Goal: Task Accomplishment & Management: Use online tool/utility

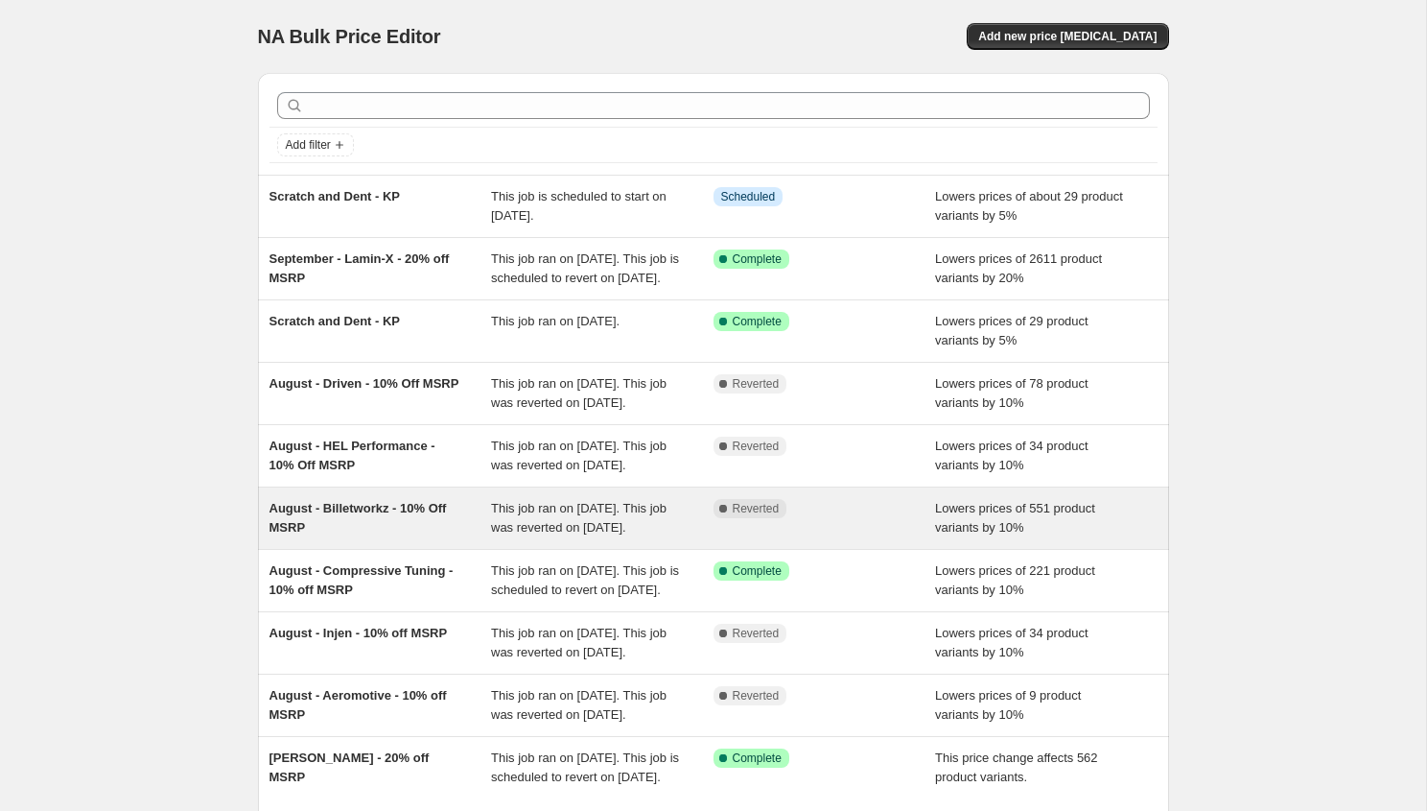
click at [775, 537] on div "Complete Reverted" at bounding box center [825, 518] width 223 height 38
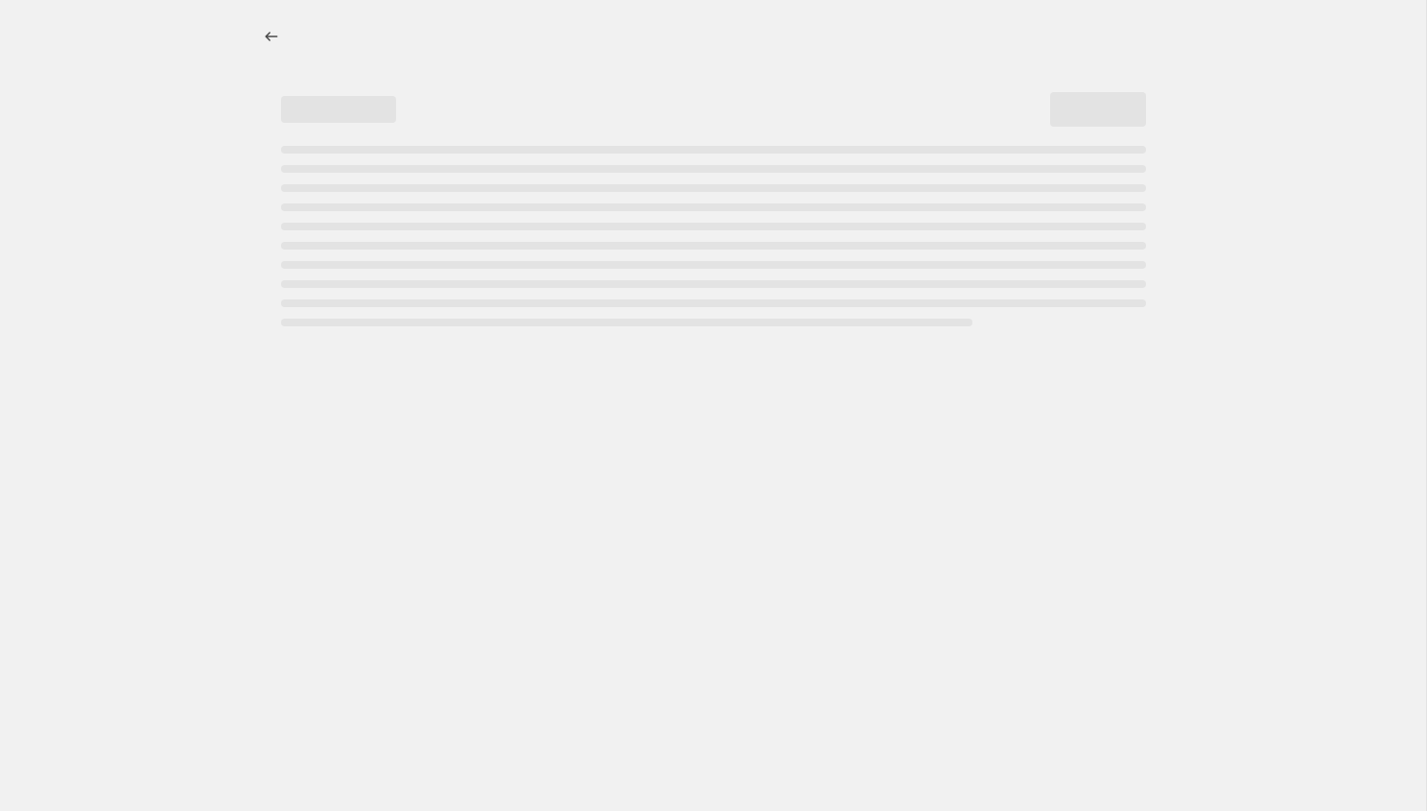
select select "percentage"
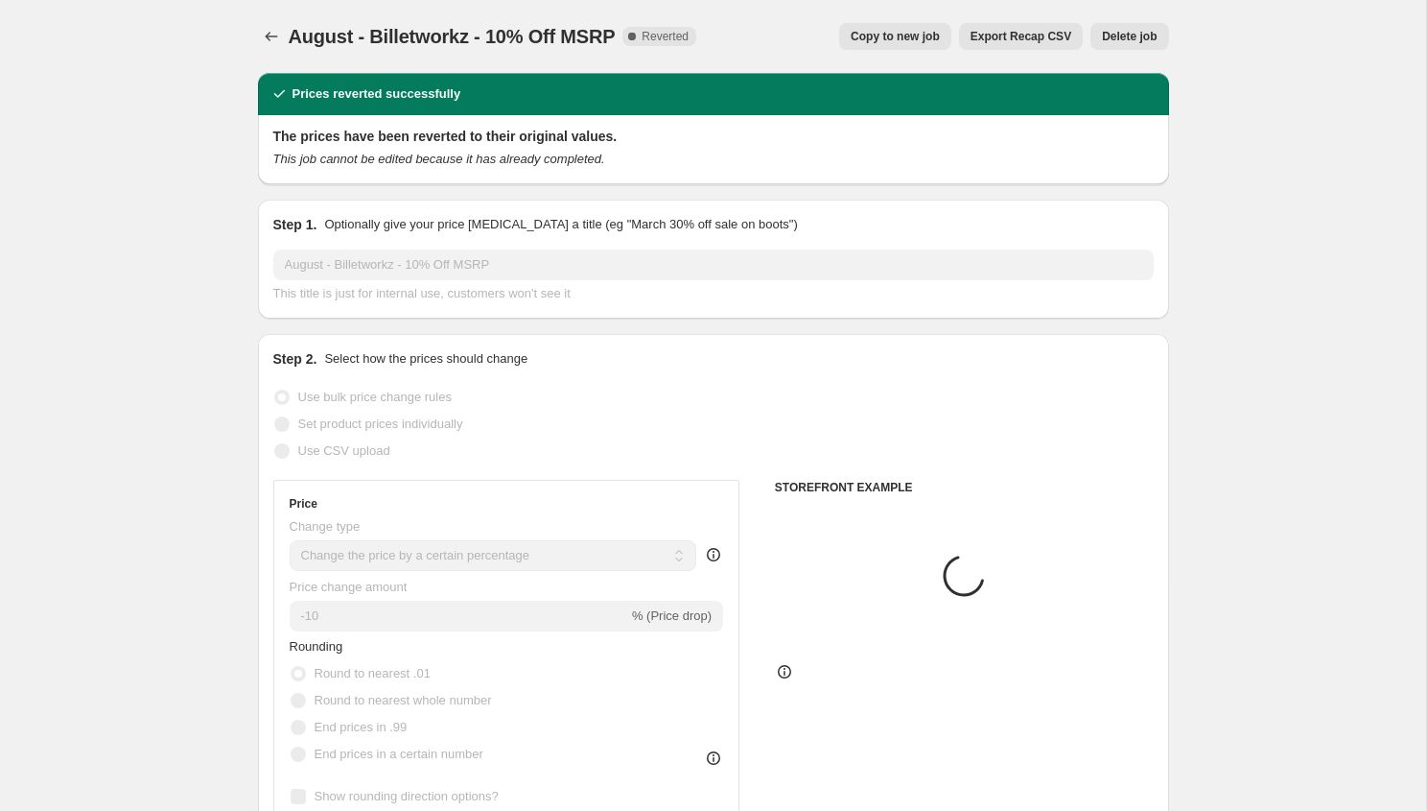
select select "vendor"
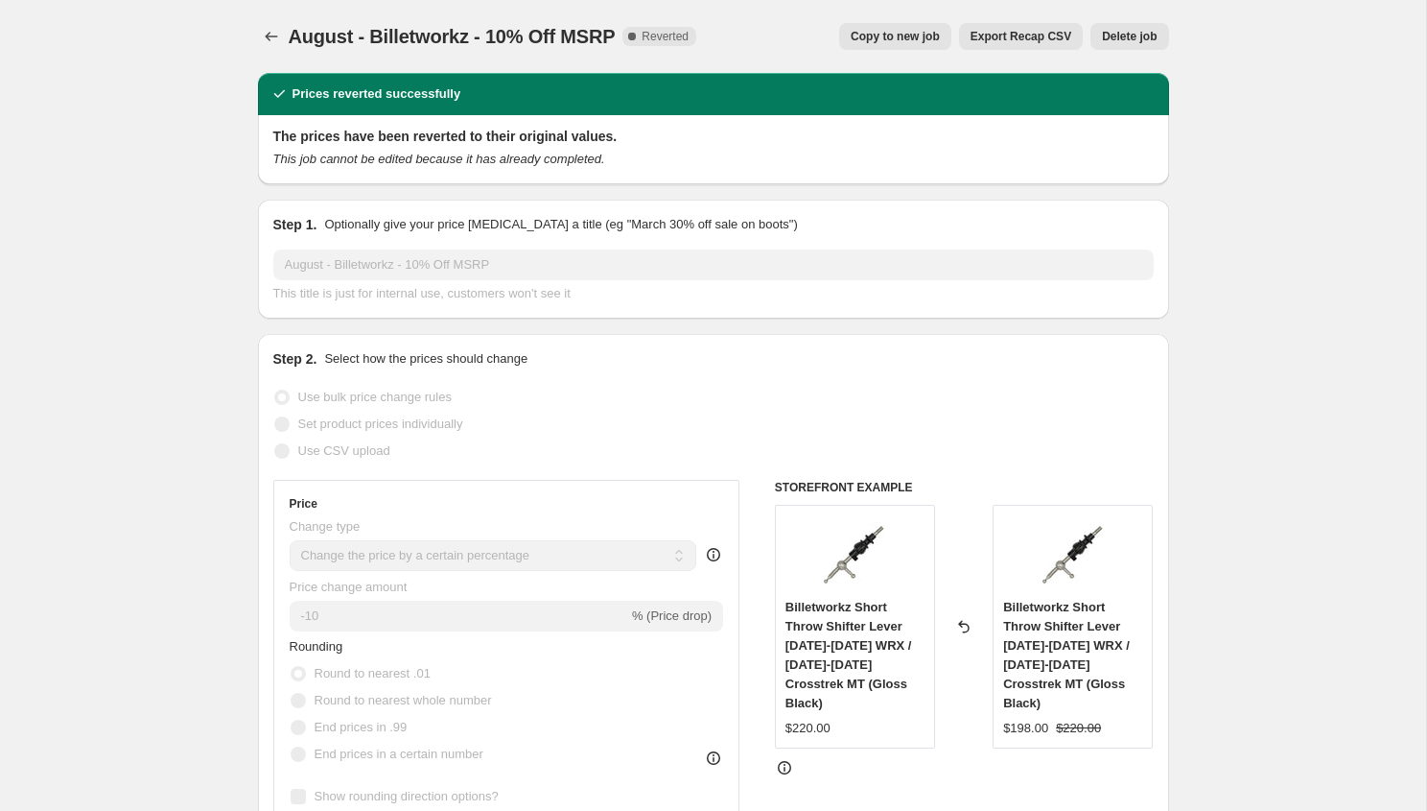
scroll to position [30, 0]
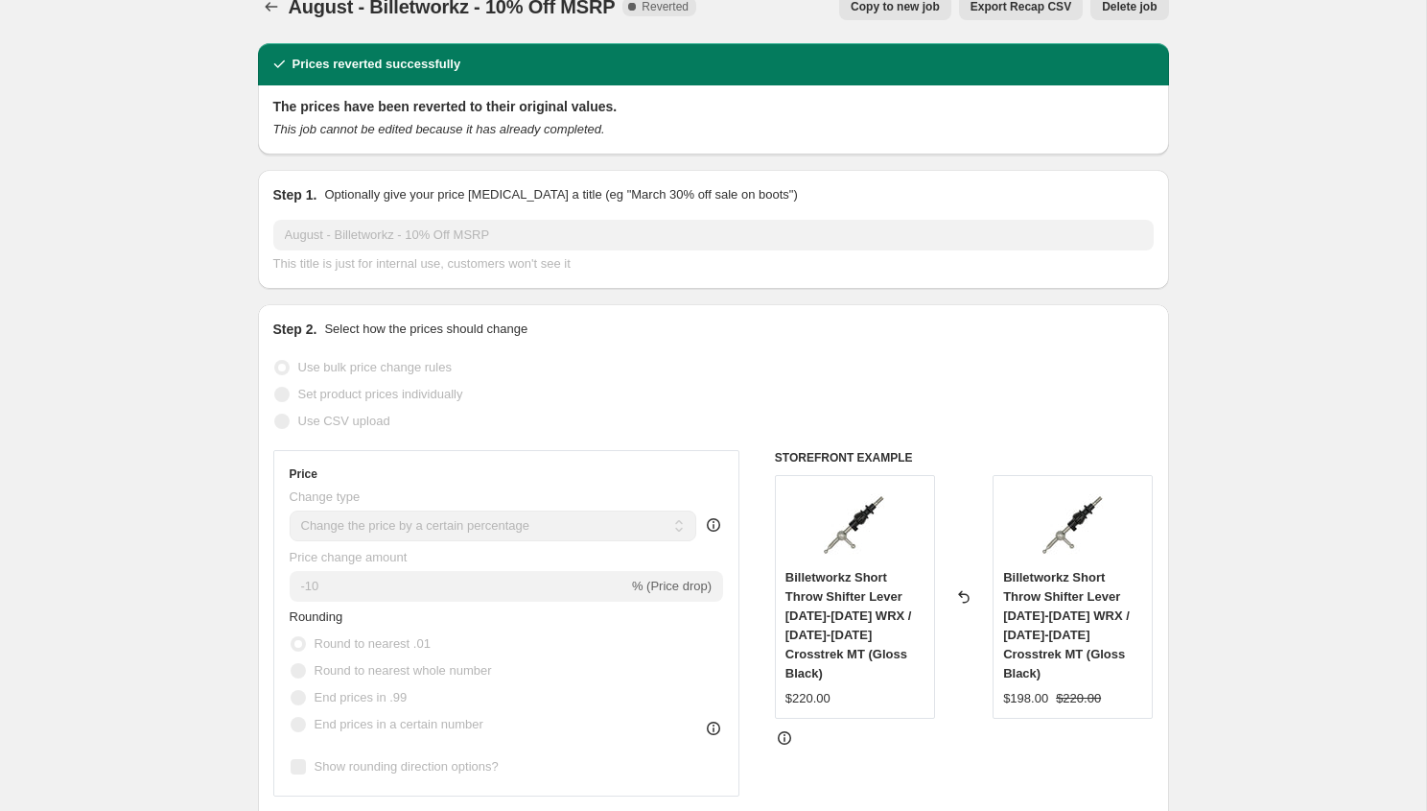
click at [719, 515] on icon at bounding box center [713, 524] width 19 height 19
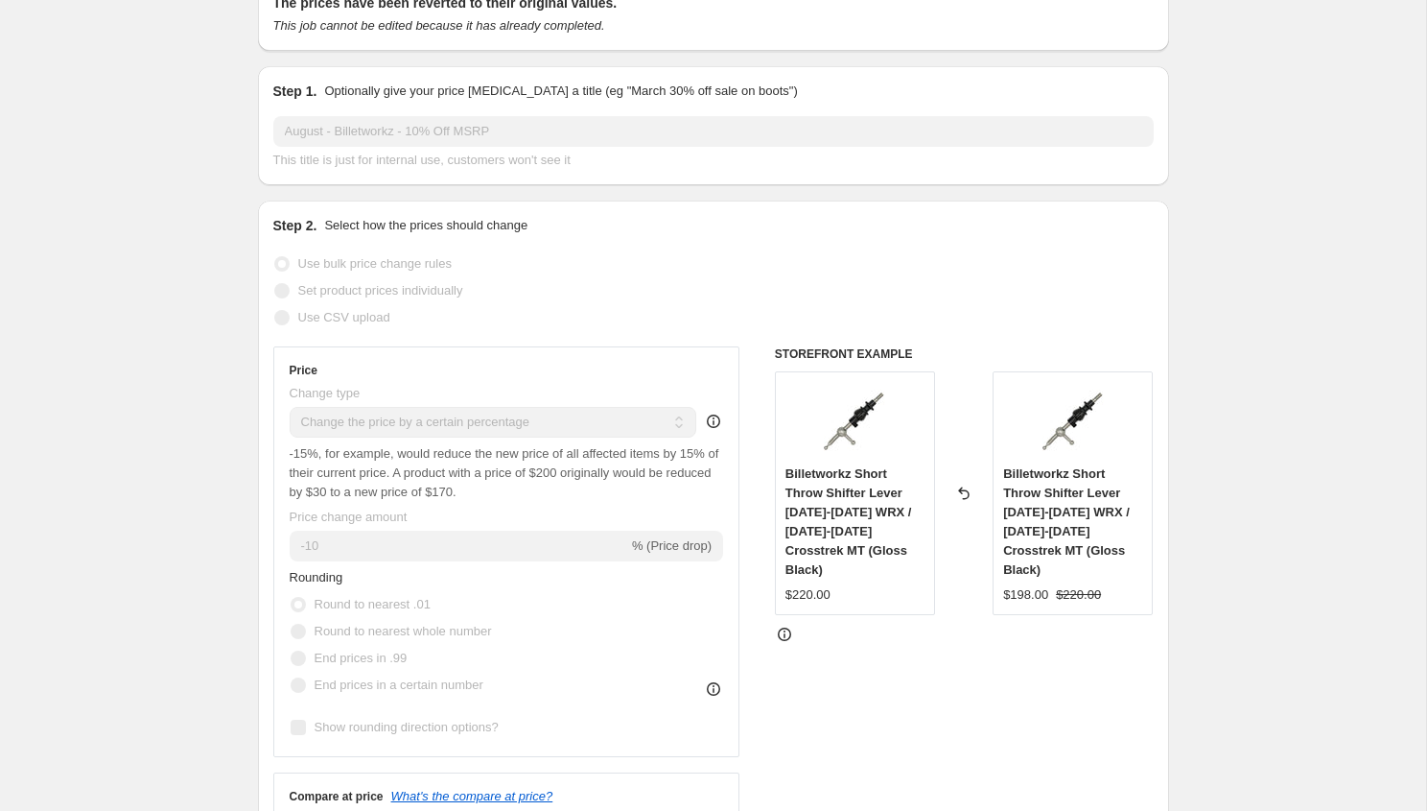
scroll to position [0, 0]
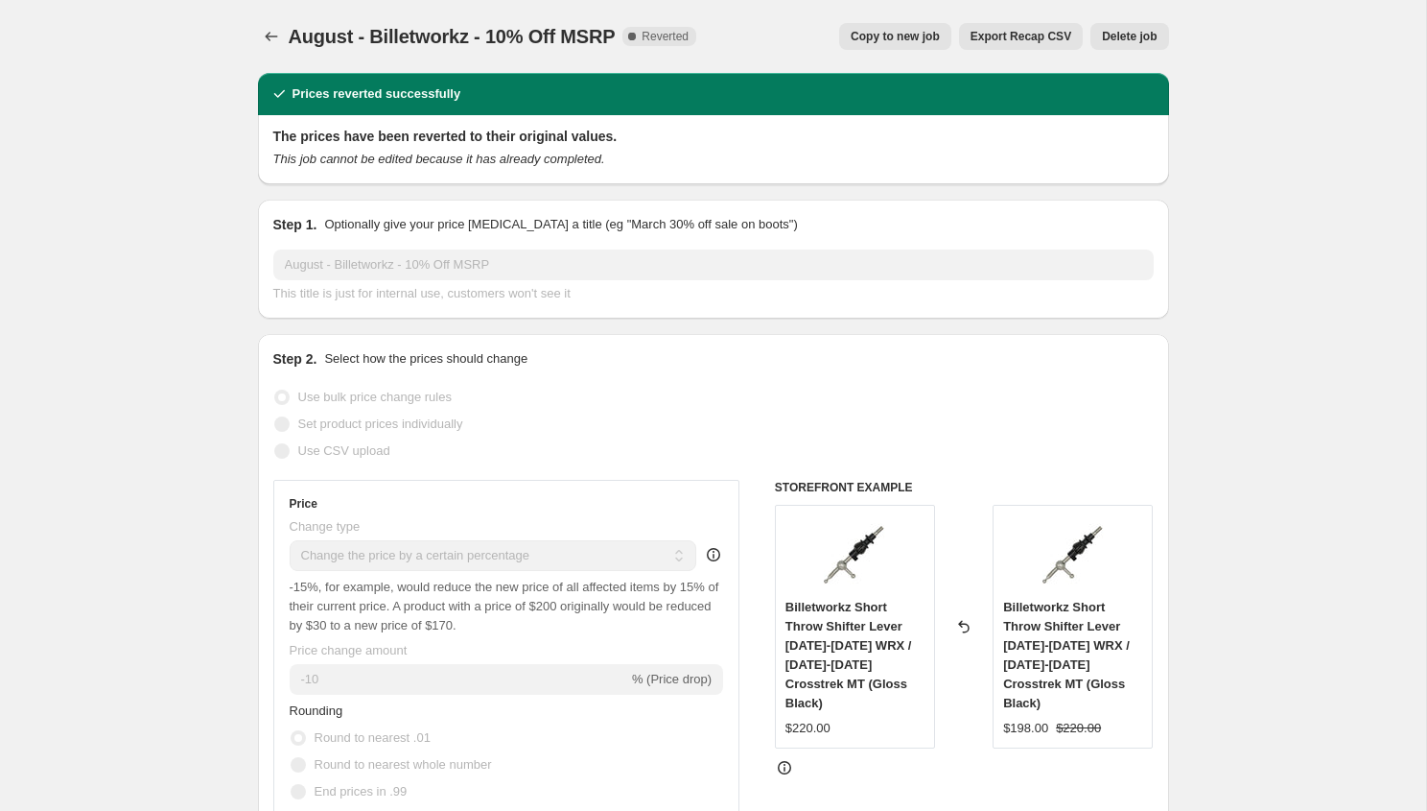
click at [909, 29] on button "Copy to new job" at bounding box center [895, 36] width 112 height 27
select select "percentage"
select select "vendor"
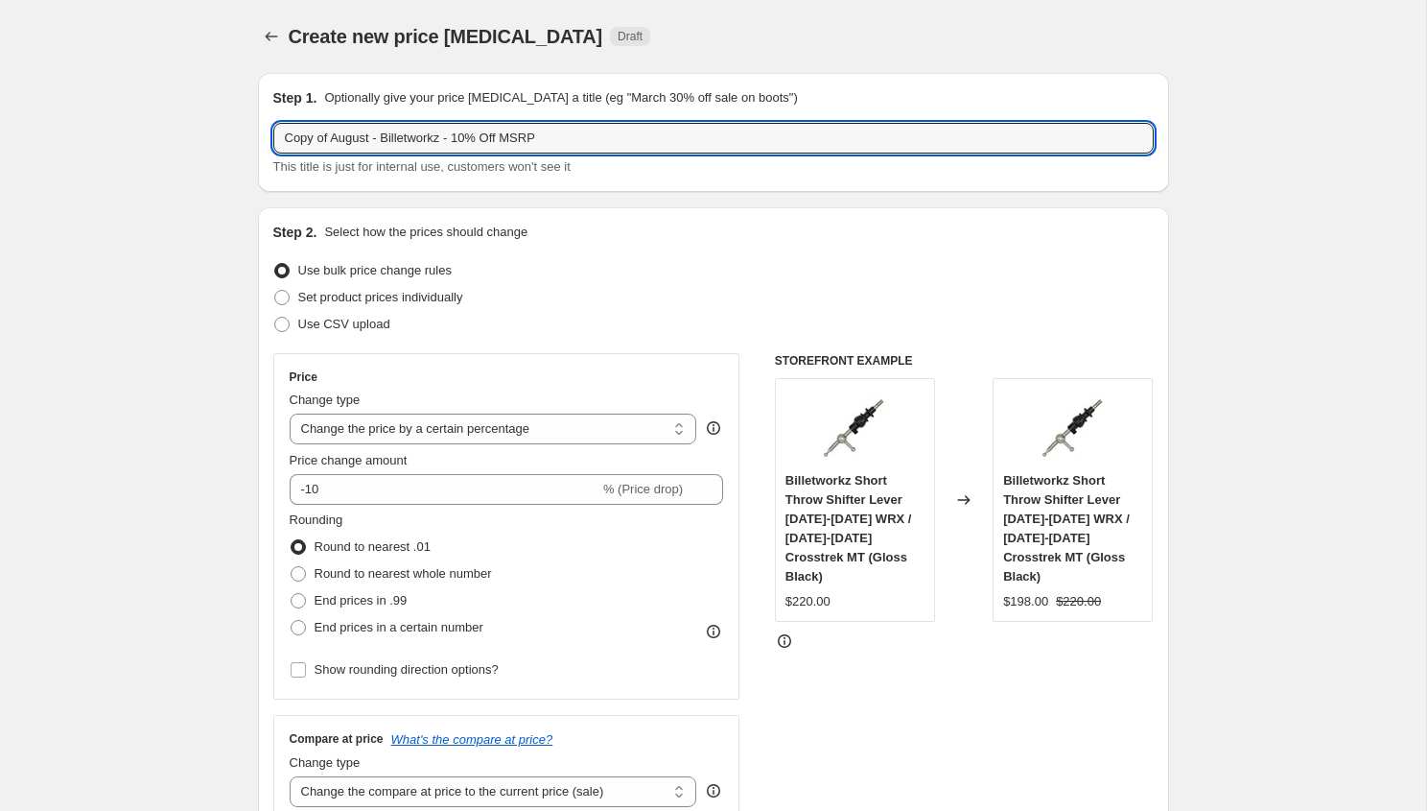
drag, startPoint x: 377, startPoint y: 144, endPoint x: 107, endPoint y: 131, distance: 269.8
click at [378, 136] on input "September- Billetworkz - 10% Off MSRP" at bounding box center [713, 138] width 881 height 31
click at [348, 138] on input "September- Billetworkz - 10% Off MSRP" at bounding box center [713, 138] width 881 height 31
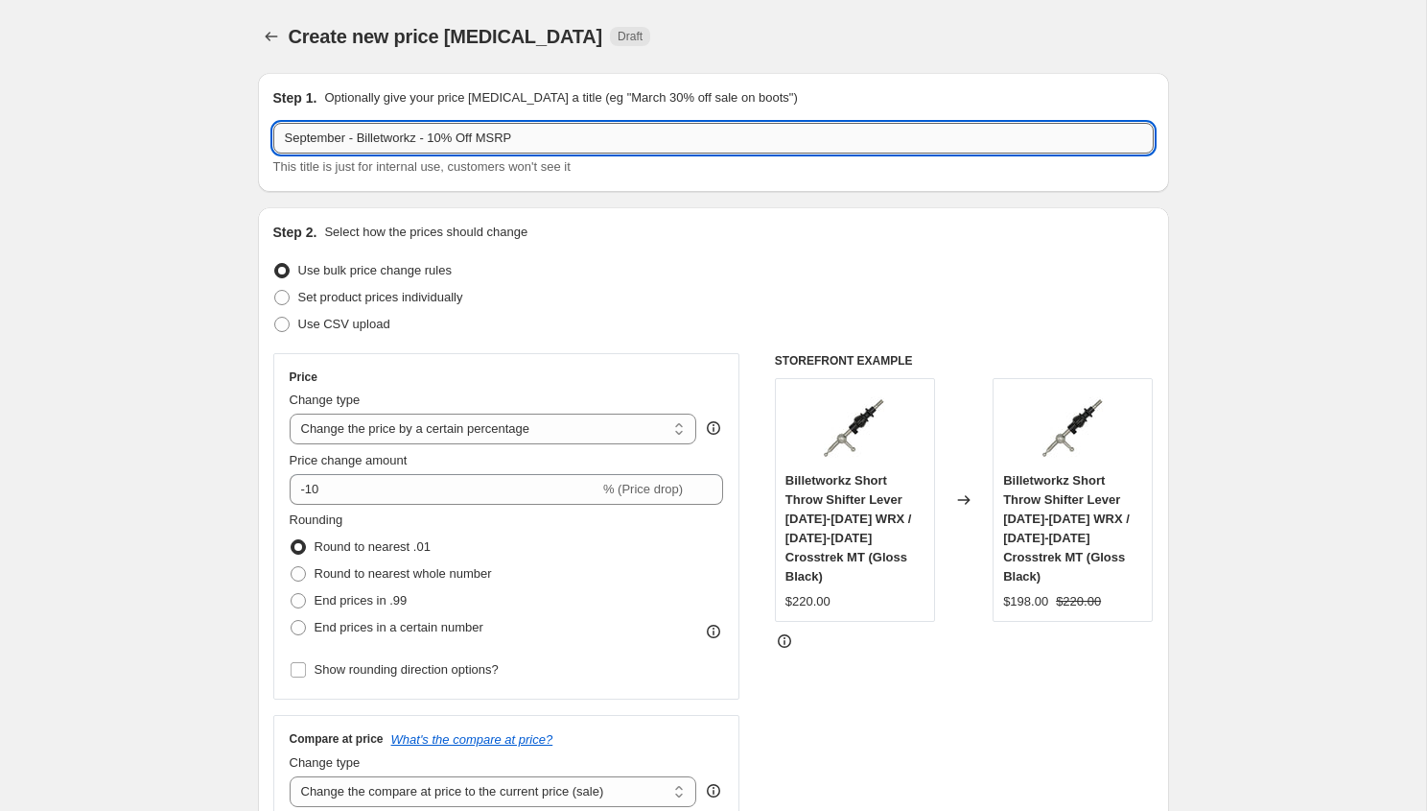
click at [405, 148] on input "September - Billetworkz - 10% Off MSRP" at bounding box center [713, 138] width 881 height 31
click at [400, 146] on input "September - Billetworkz - 10% Off MSRP" at bounding box center [713, 138] width 881 height 31
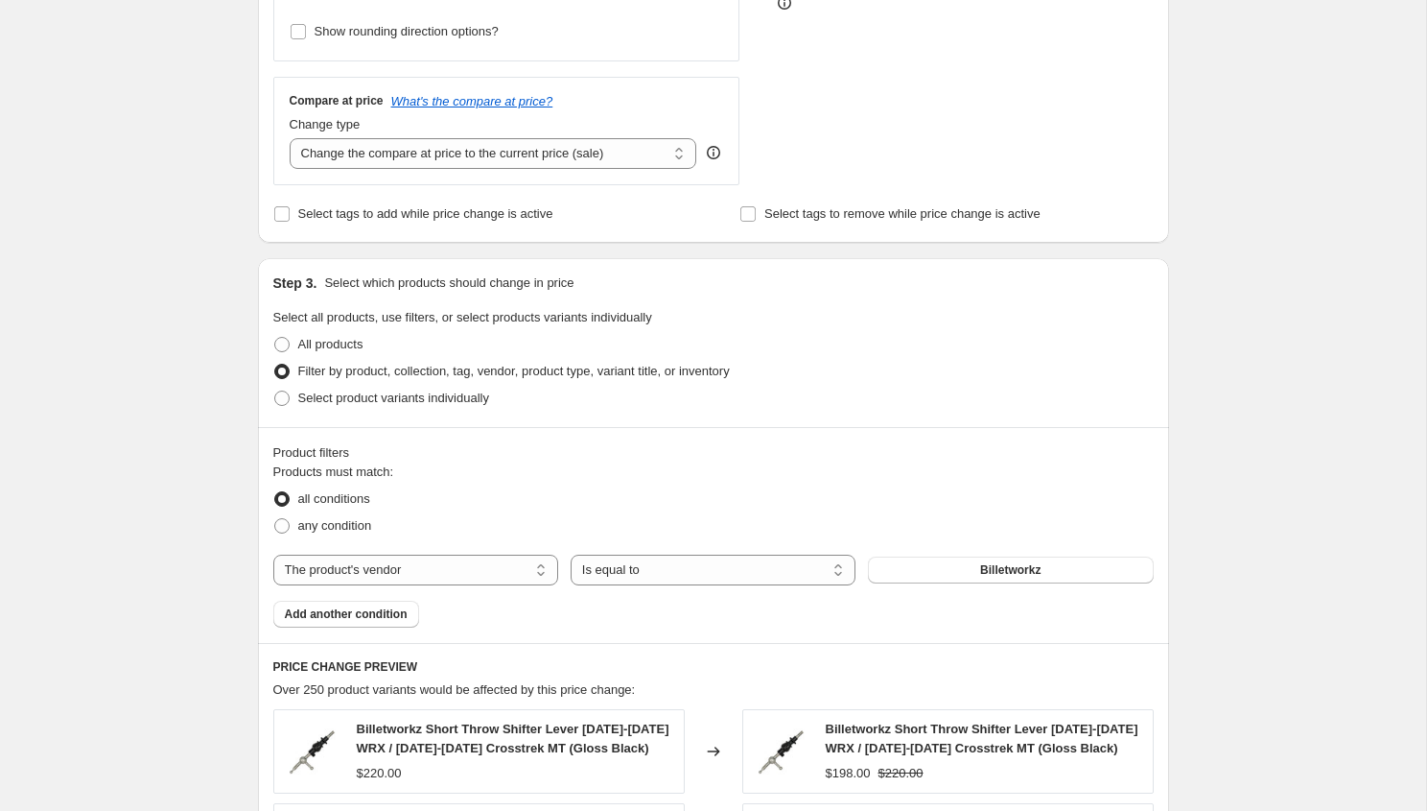
scroll to position [764, 0]
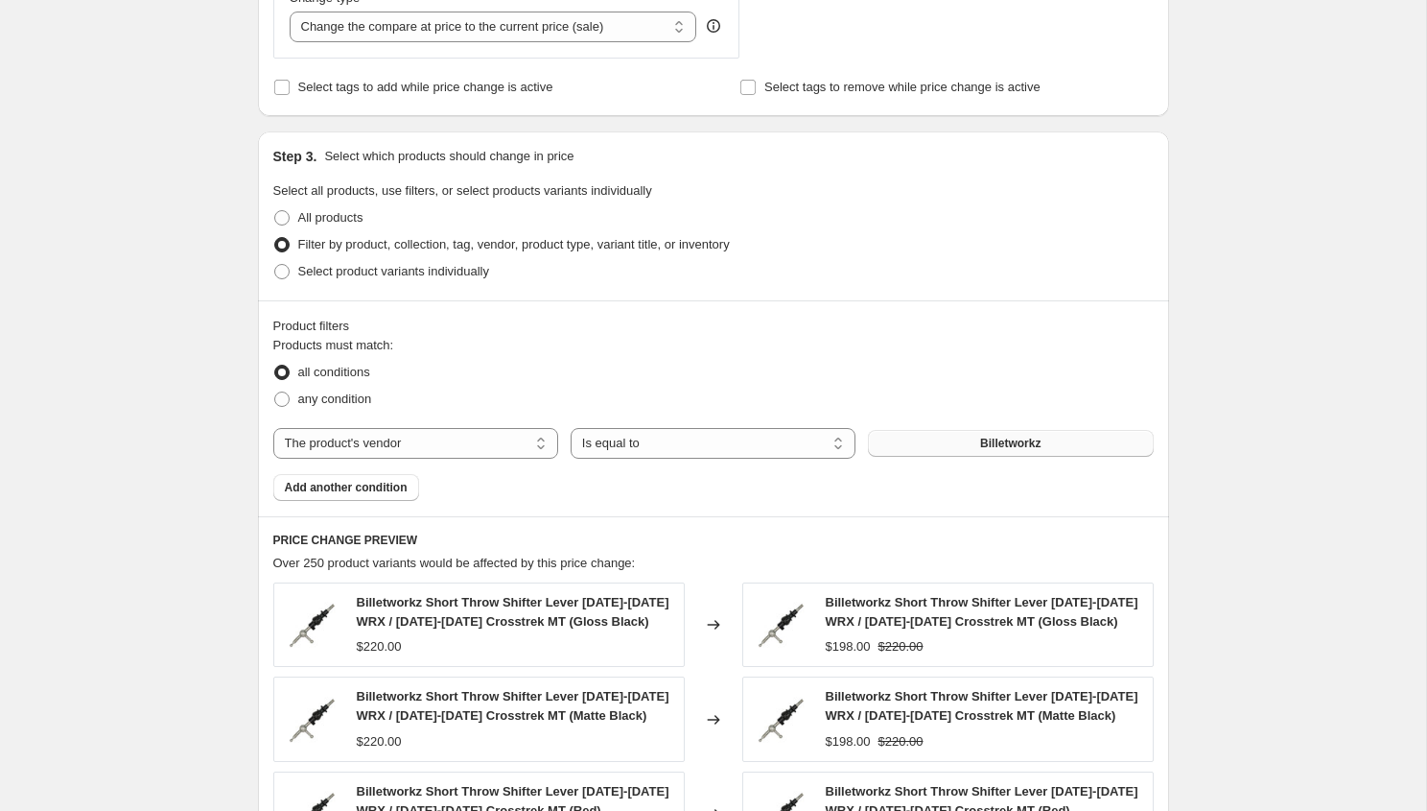
type input "September - Whiteline - 10% Off MSRP"
click at [971, 443] on button "Billetworkz" at bounding box center [1010, 443] width 285 height 27
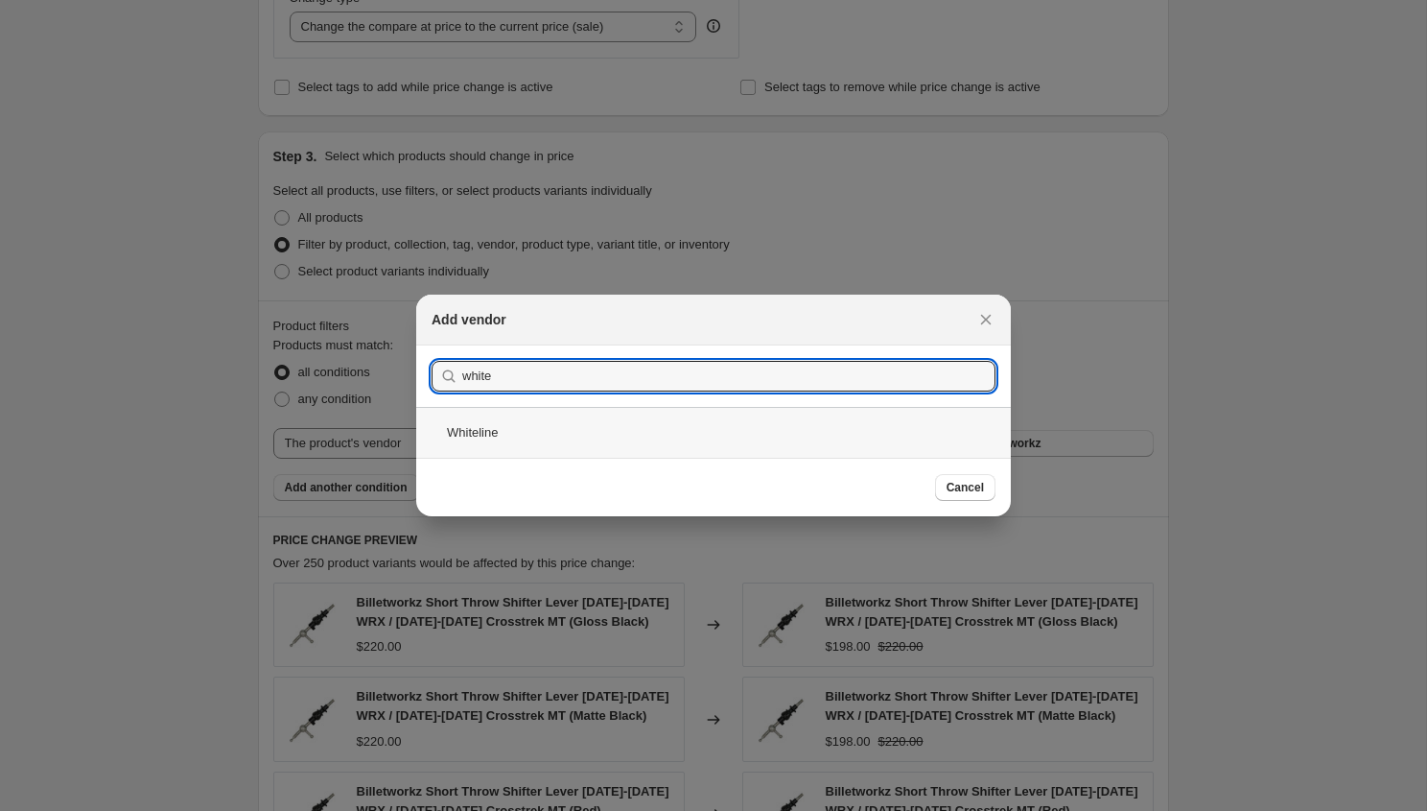
type input "white"
click at [841, 412] on div "Whiteline" at bounding box center [713, 432] width 595 height 51
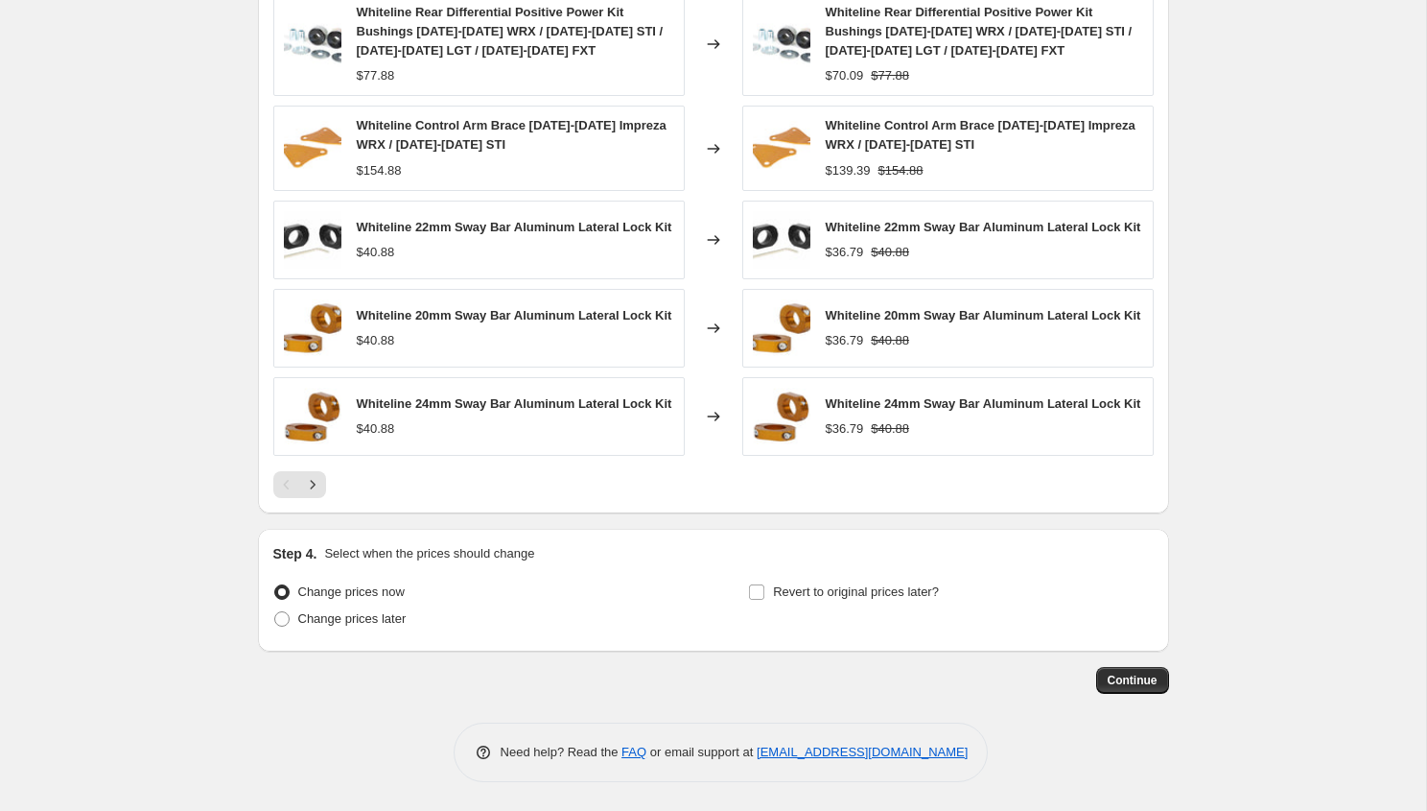
scroll to position [1373, 0]
click at [396, 589] on span "Change prices now" at bounding box center [351, 591] width 106 height 14
click at [275, 585] on input "Change prices now" at bounding box center [274, 584] width 1 height 1
click at [318, 503] on div "PRICE CHANGE PREVIEW 222 product variants would be affected by this price chang…" at bounding box center [713, 219] width 911 height 587
click at [318, 489] on icon "Next" at bounding box center [312, 484] width 19 height 19
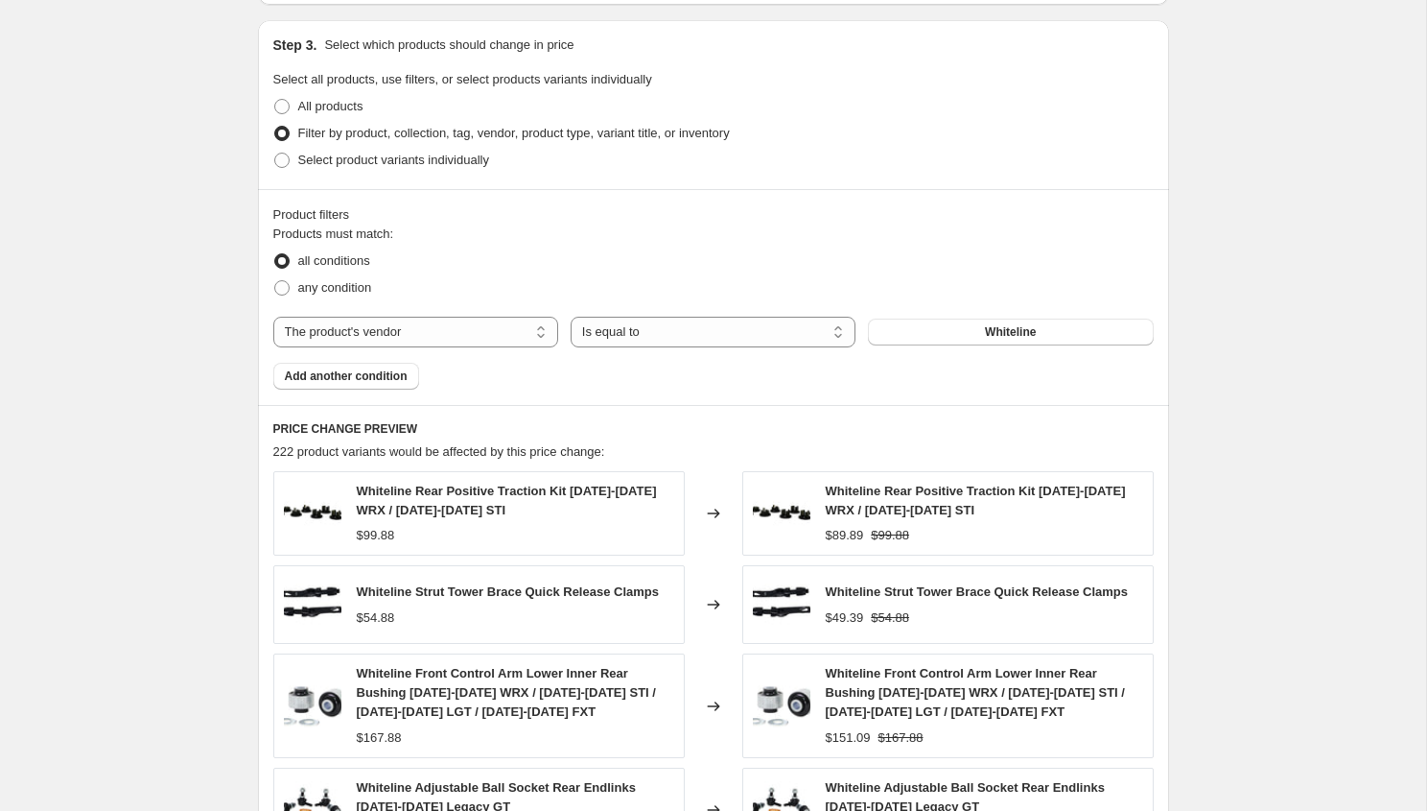
scroll to position [763, 0]
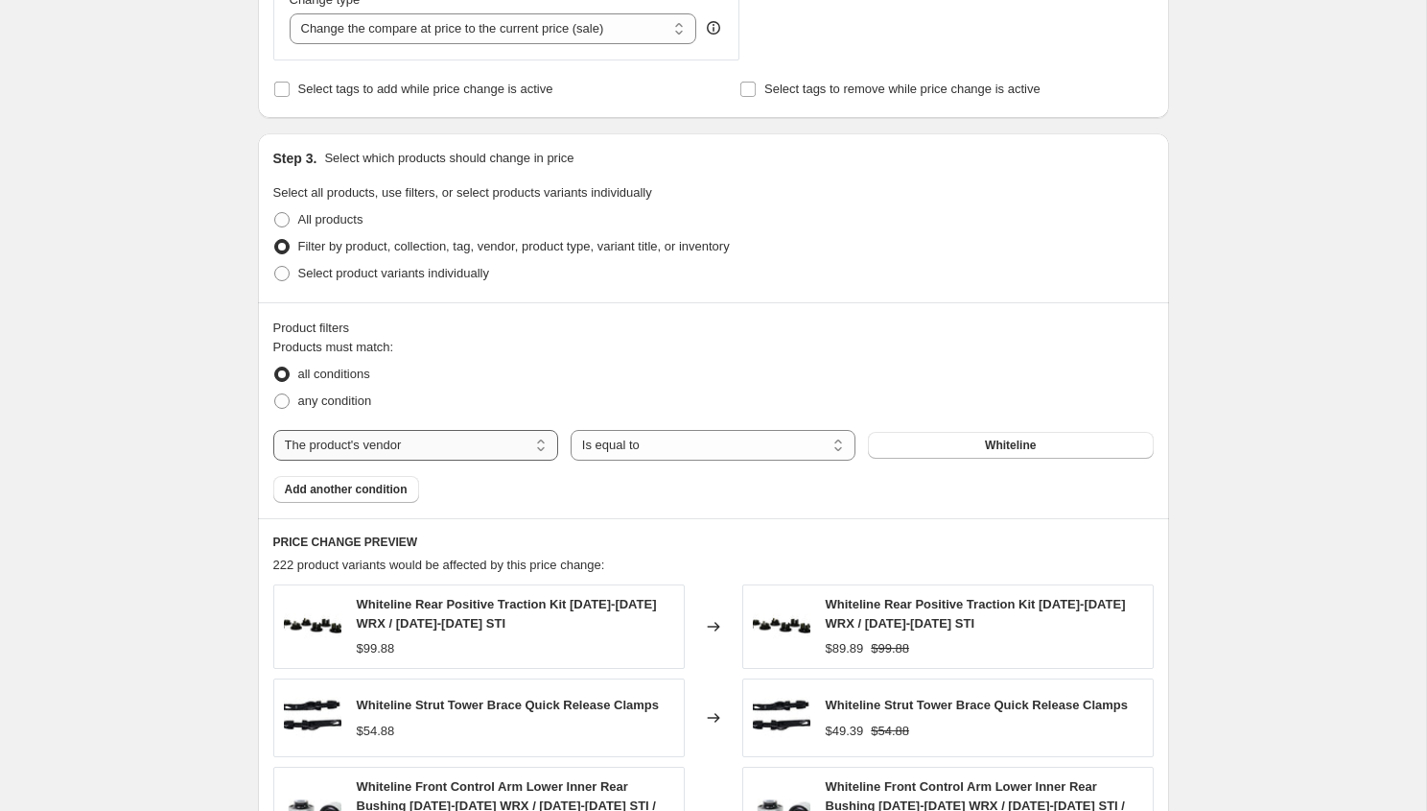
click at [357, 450] on select "The product The product's collection The product's tag The product's vendor The…" at bounding box center [415, 445] width 285 height 31
click at [441, 444] on select "The product The product's collection The product's tag The product's vendor The…" at bounding box center [415, 445] width 285 height 31
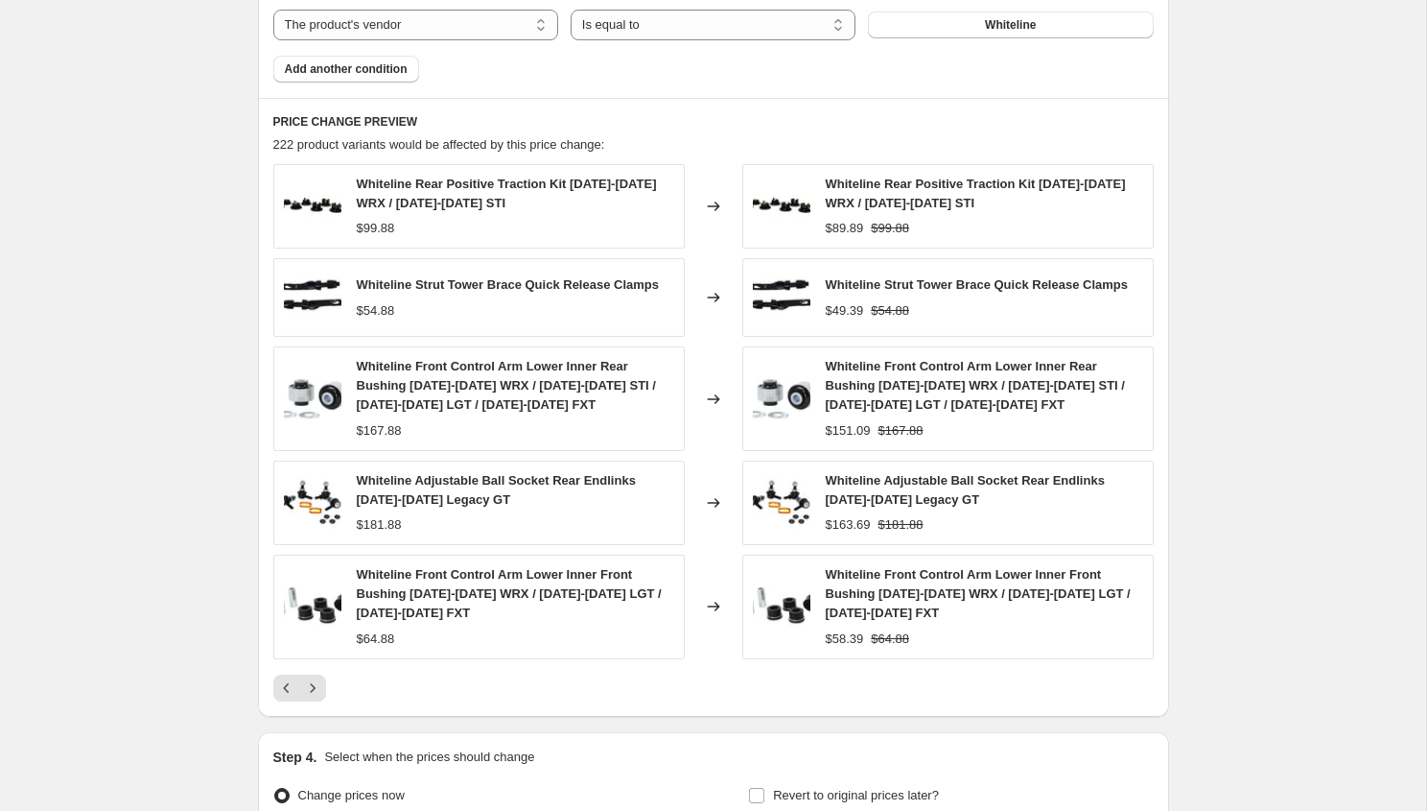
scroll to position [1385, 0]
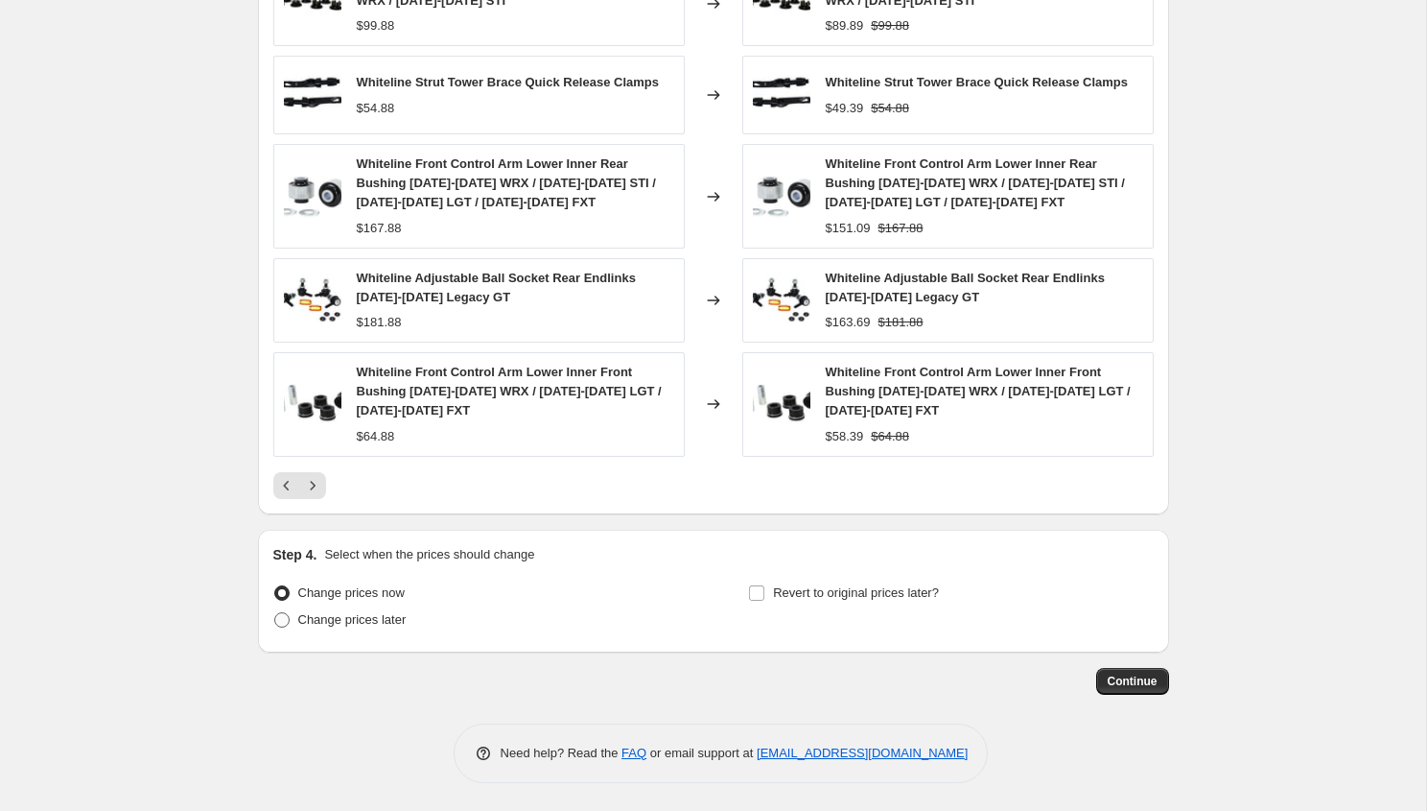
click at [321, 628] on label "Change prices later" at bounding box center [339, 619] width 133 height 27
click at [275, 613] on input "Change prices later" at bounding box center [274, 612] width 1 height 1
radio input "true"
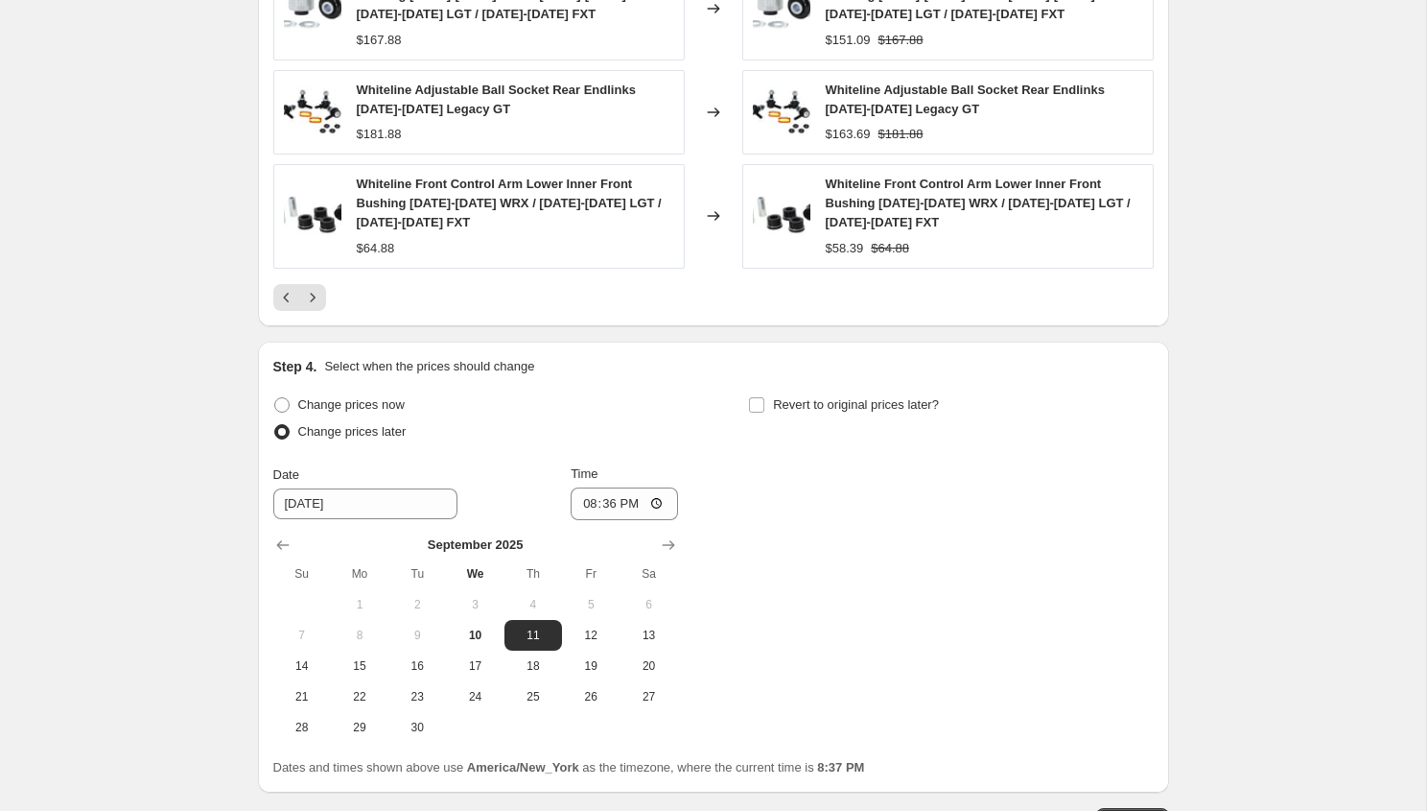
scroll to position [1614, 0]
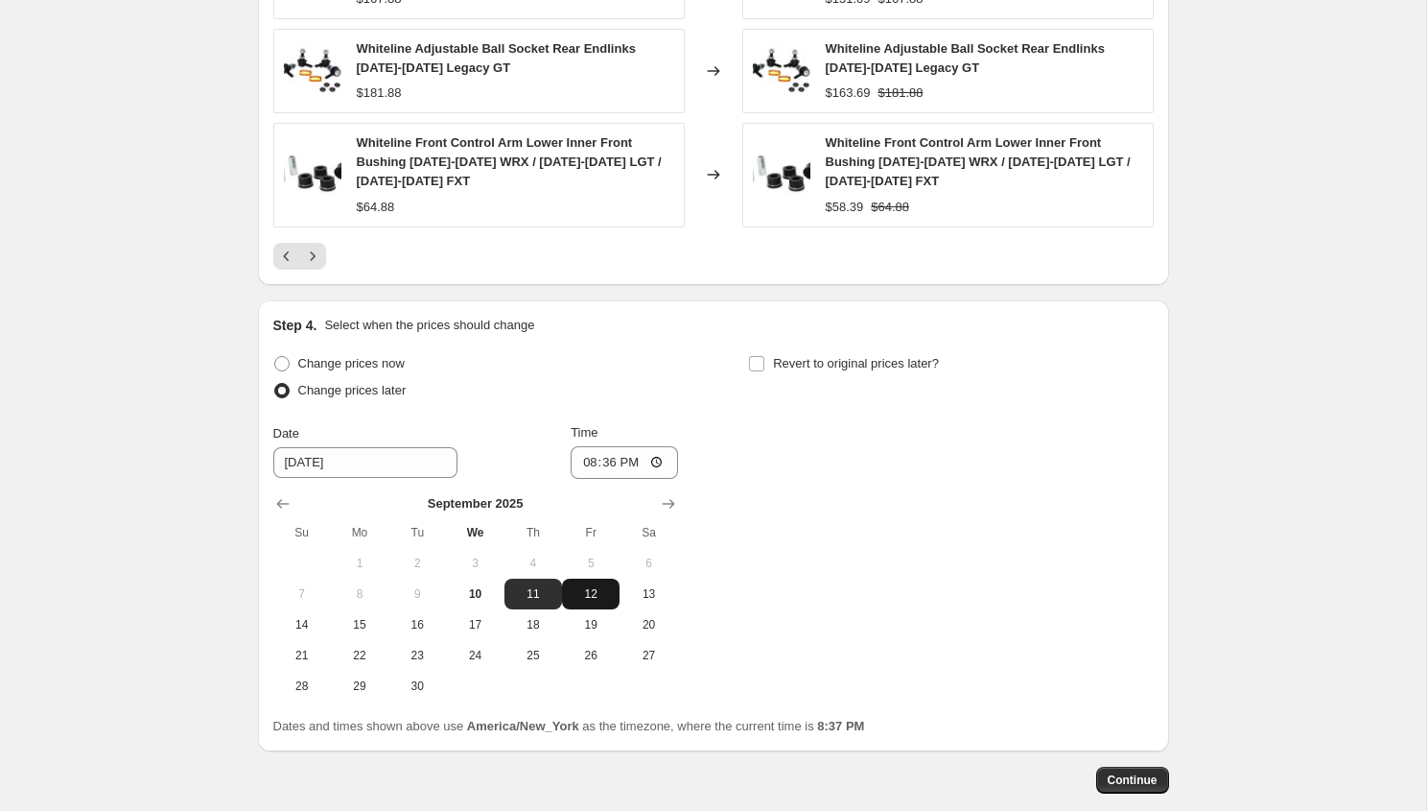
click at [595, 584] on button "12" at bounding box center [591, 593] width 58 height 31
type input "[DATE]"
click at [578, 470] on input "20:36" at bounding box center [624, 462] width 107 height 33
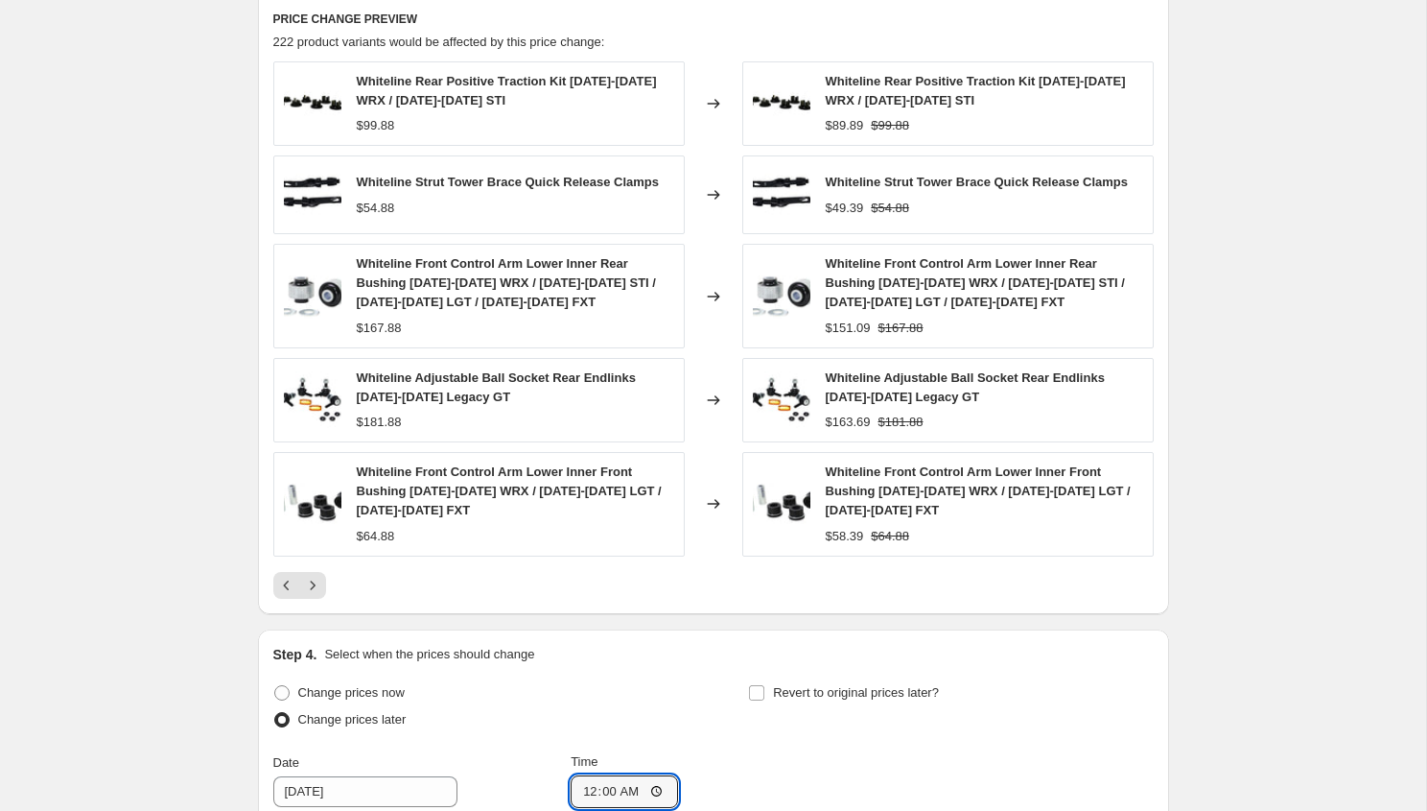
scroll to position [1713, 0]
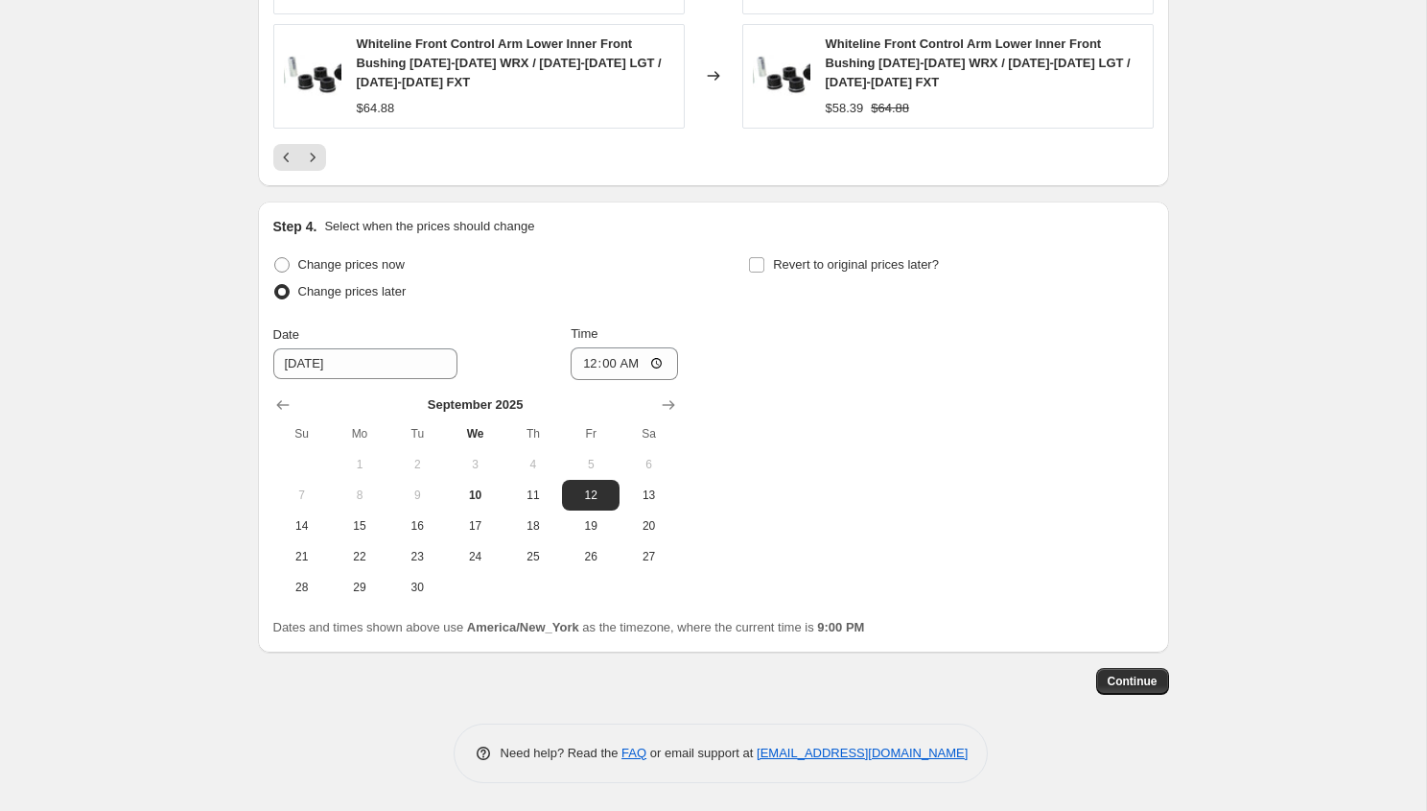
click at [862, 408] on div "Change prices now Change prices later Date [DATE] Time 00:00 [DATE] Su Mo Tu We…" at bounding box center [713, 426] width 881 height 351
click at [609, 353] on input "00:00" at bounding box center [624, 363] width 107 height 33
click at [608, 365] on input "00:00" at bounding box center [624, 363] width 107 height 33
click at [600, 357] on input "00:14" at bounding box center [624, 363] width 107 height 33
type input "00:01"
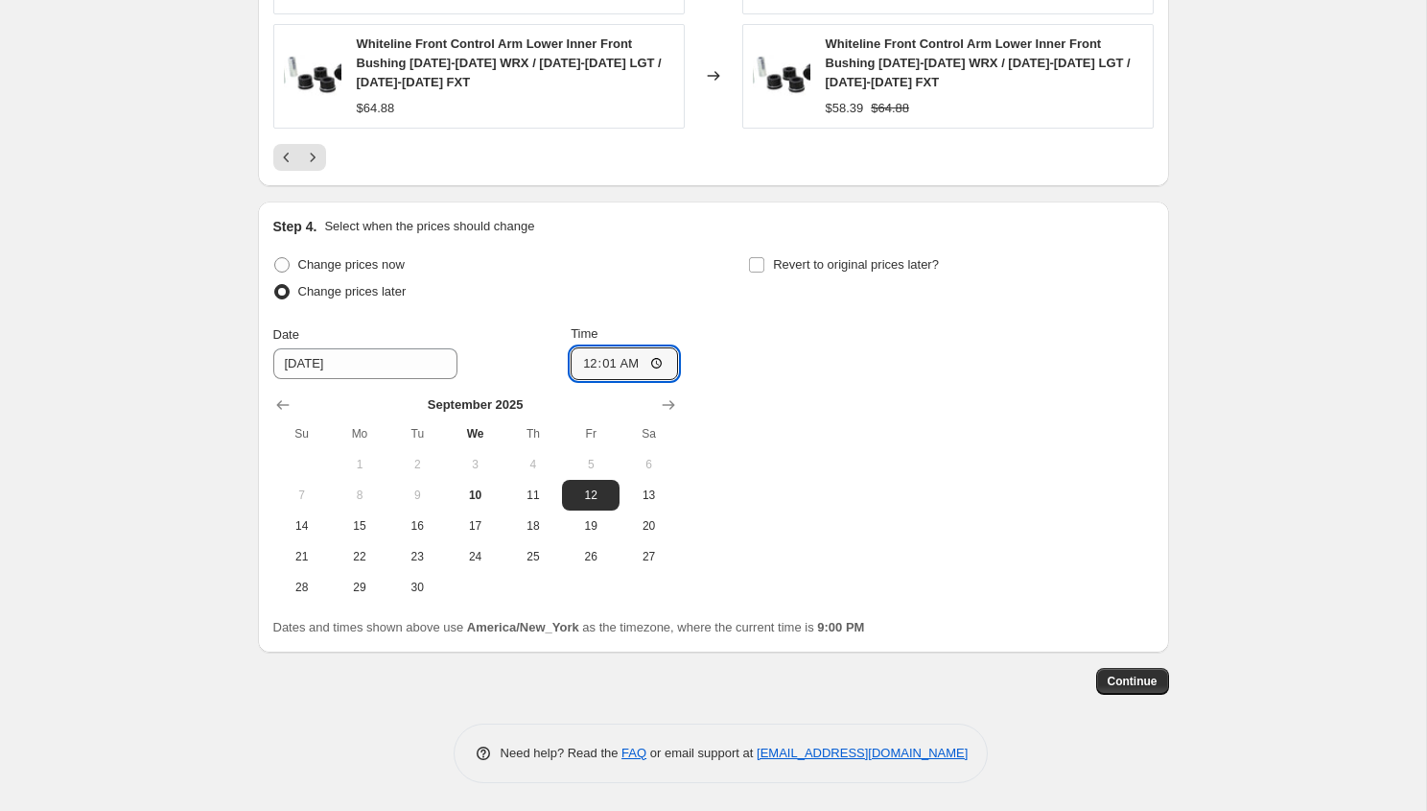
click at [909, 449] on div "Change prices now Change prices later Date [DATE] Time 00:[DATE] Mo Tu We Th Fr…" at bounding box center [713, 426] width 881 height 351
click at [1127, 669] on button "Continue" at bounding box center [1132, 681] width 73 height 27
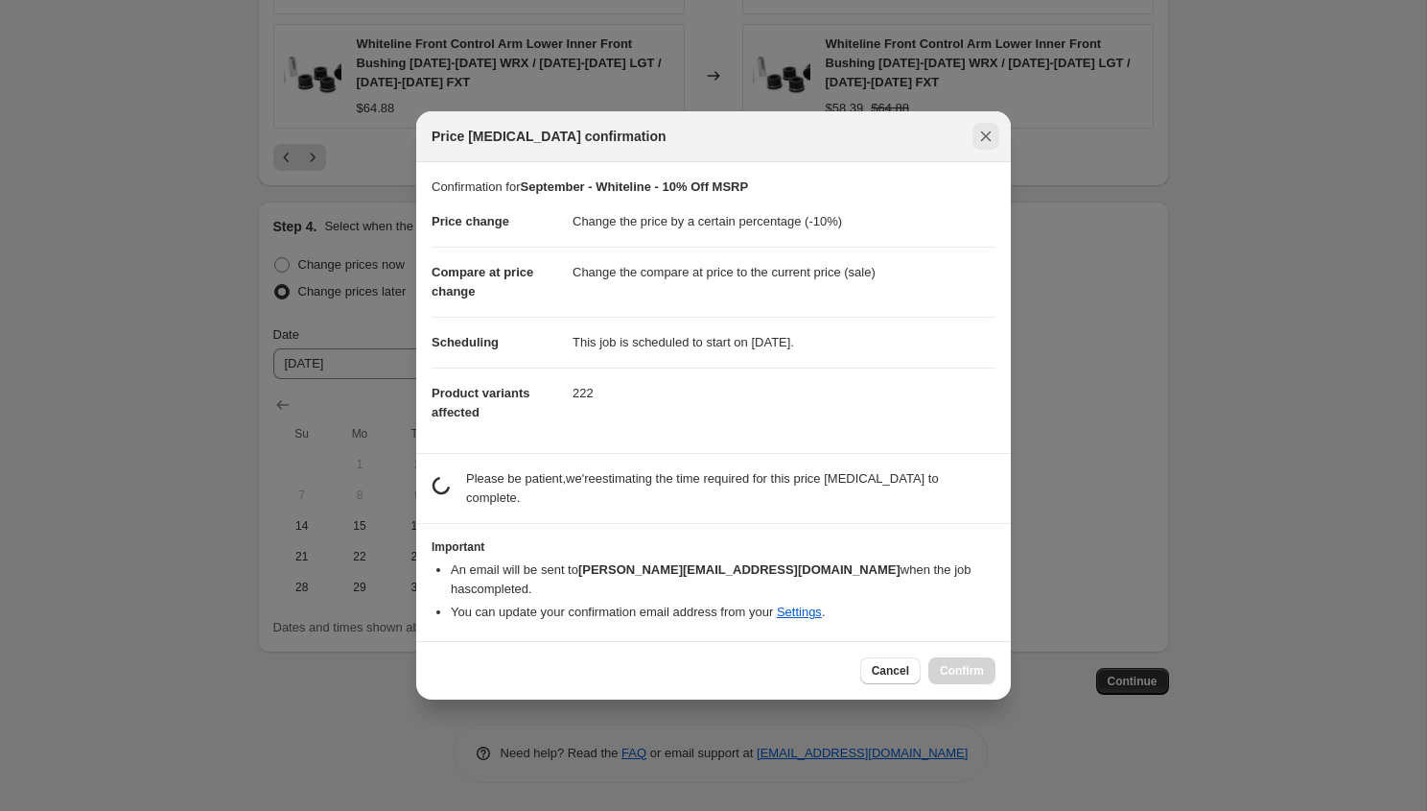
click at [985, 142] on icon "Close" at bounding box center [986, 136] width 11 height 11
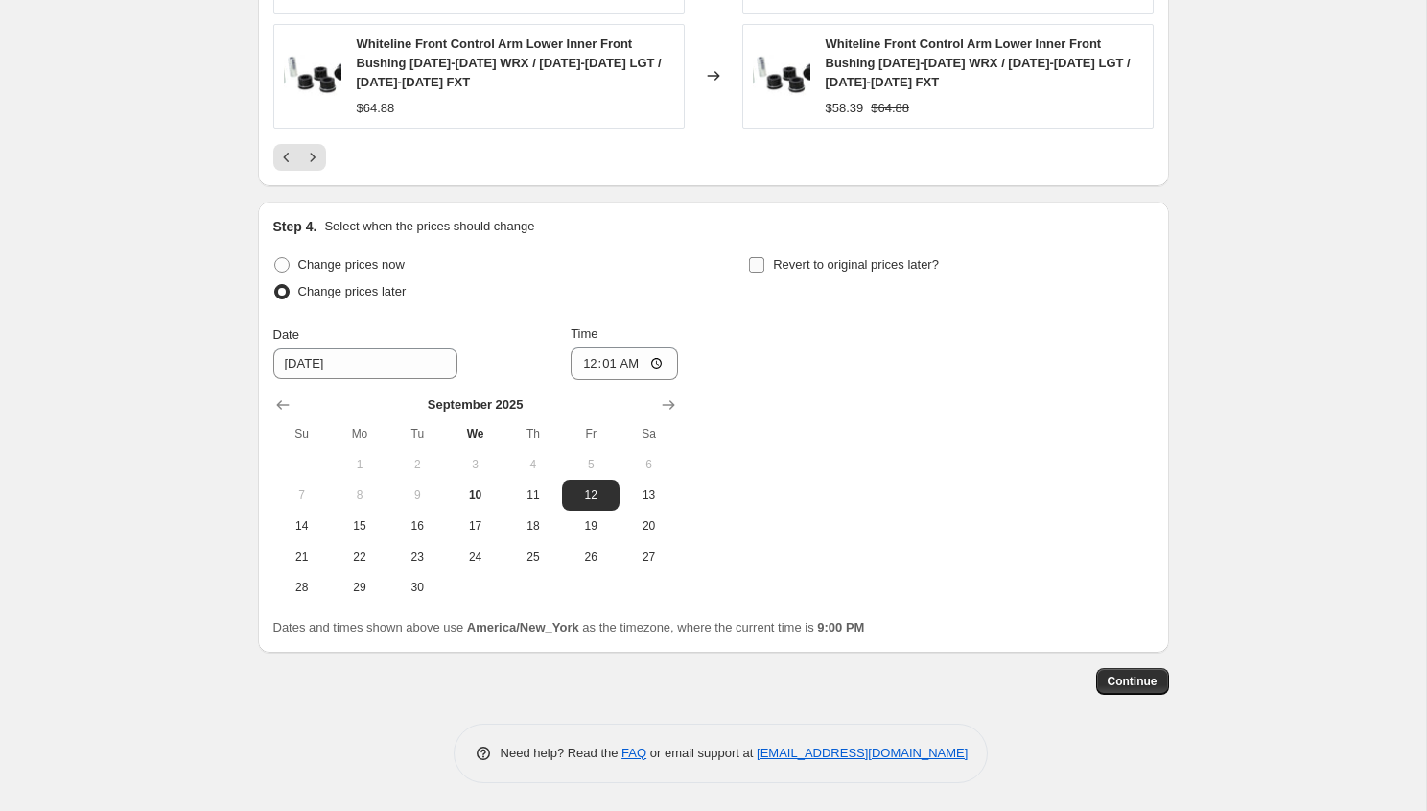
click at [825, 251] on label "Revert to original prices later?" at bounding box center [843, 264] width 191 height 27
click at [764, 257] on input "Revert to original prices later?" at bounding box center [756, 264] width 15 height 15
checkbox input "true"
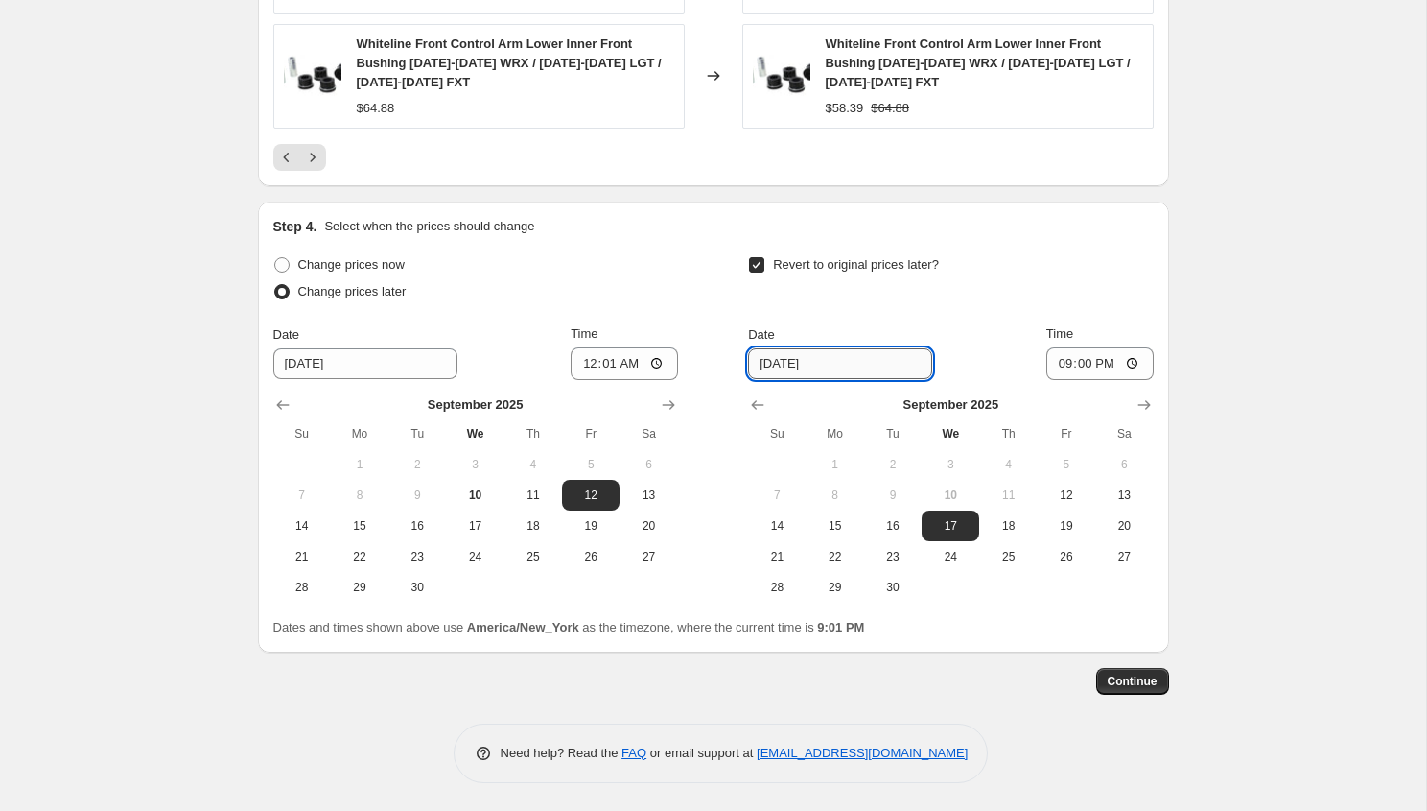
click at [777, 360] on input "[DATE]" at bounding box center [840, 363] width 184 height 31
click at [873, 579] on span "30" at bounding box center [893, 586] width 42 height 15
type input "[DATE]"
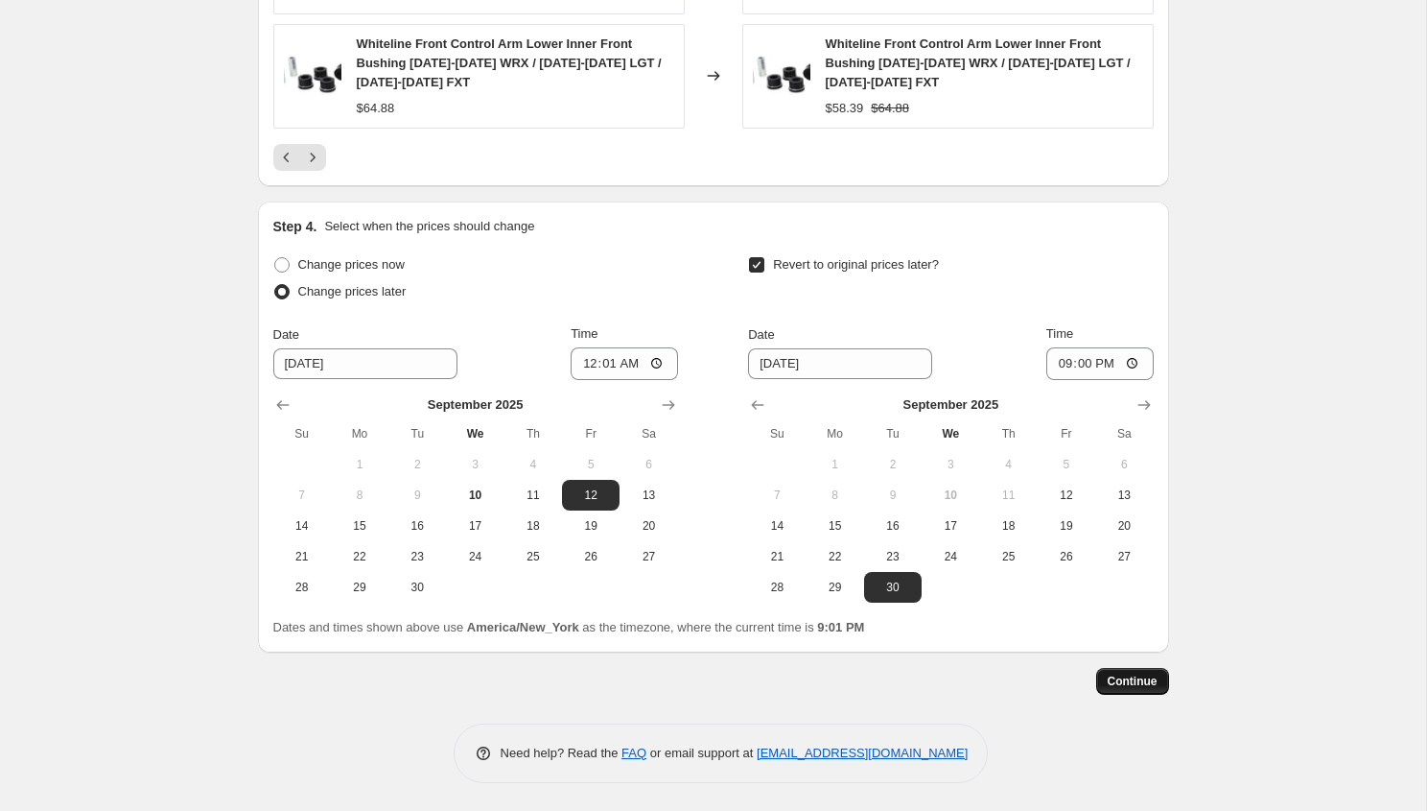
click at [1141, 676] on span "Continue" at bounding box center [1133, 680] width 50 height 15
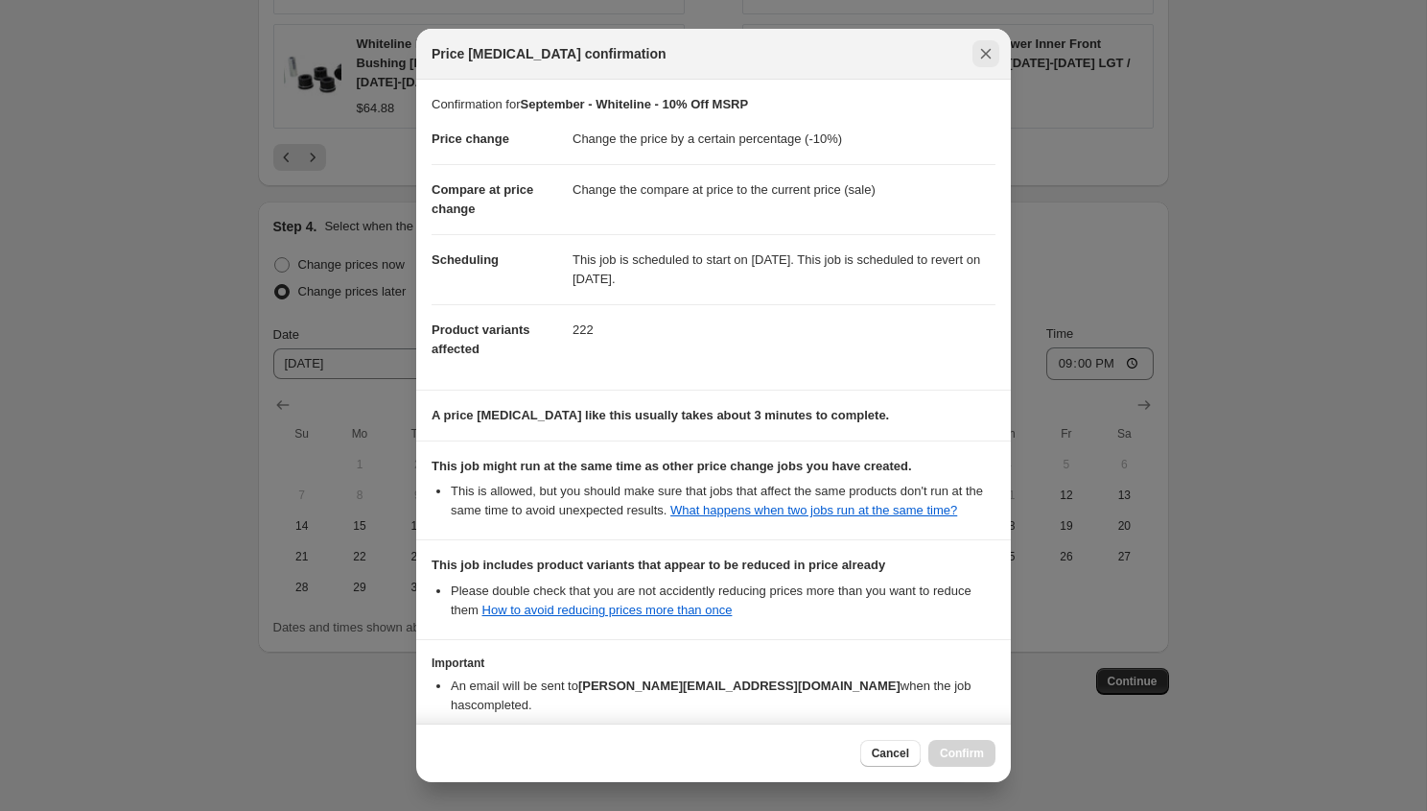
click at [985, 50] on icon "Close" at bounding box center [985, 53] width 19 height 19
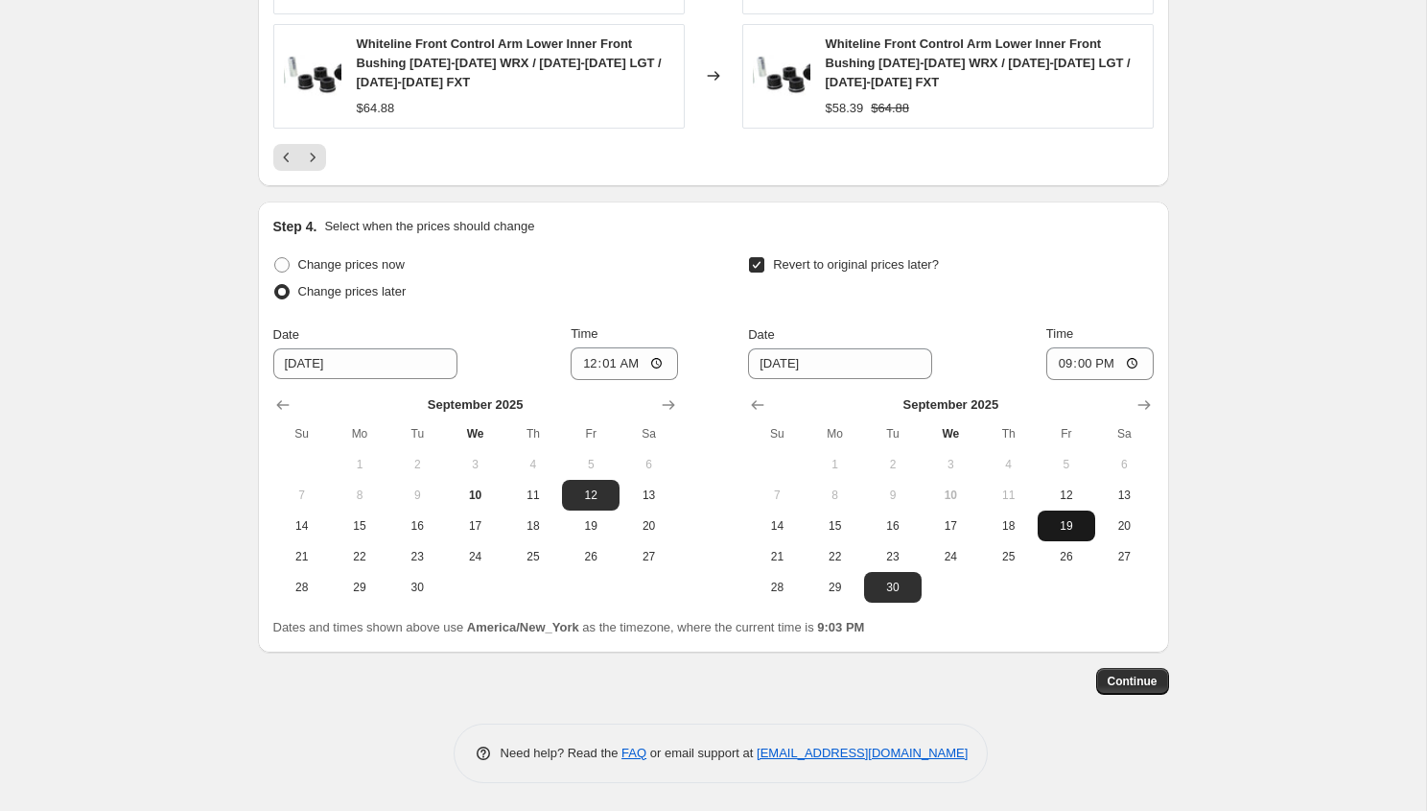
click at [1070, 521] on span "19" at bounding box center [1067, 525] width 42 height 15
type input "[DATE]"
click at [1061, 363] on input "21:00" at bounding box center [1100, 363] width 107 height 33
type input "23:59"
click at [1129, 687] on span "Continue" at bounding box center [1133, 680] width 50 height 15
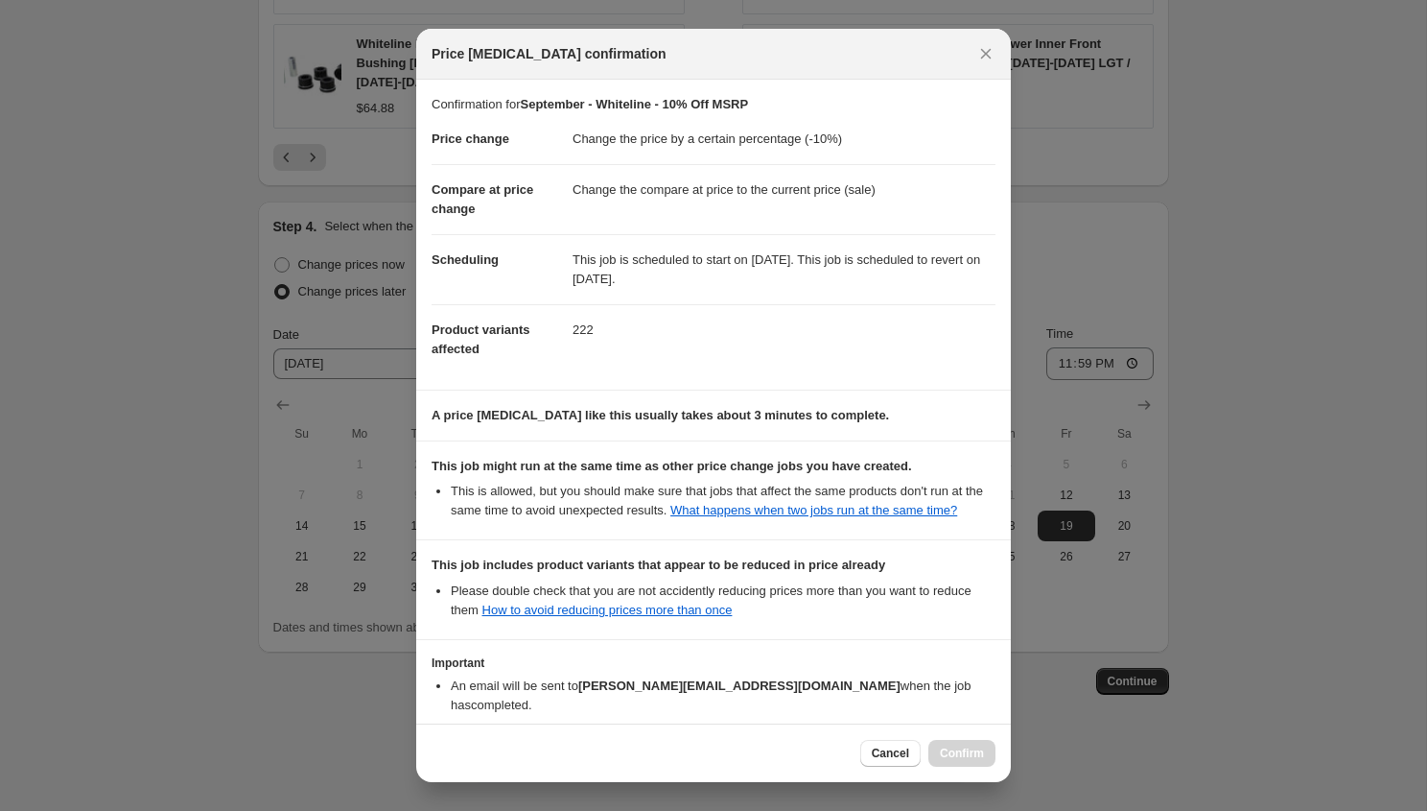
scroll to position [130, 0]
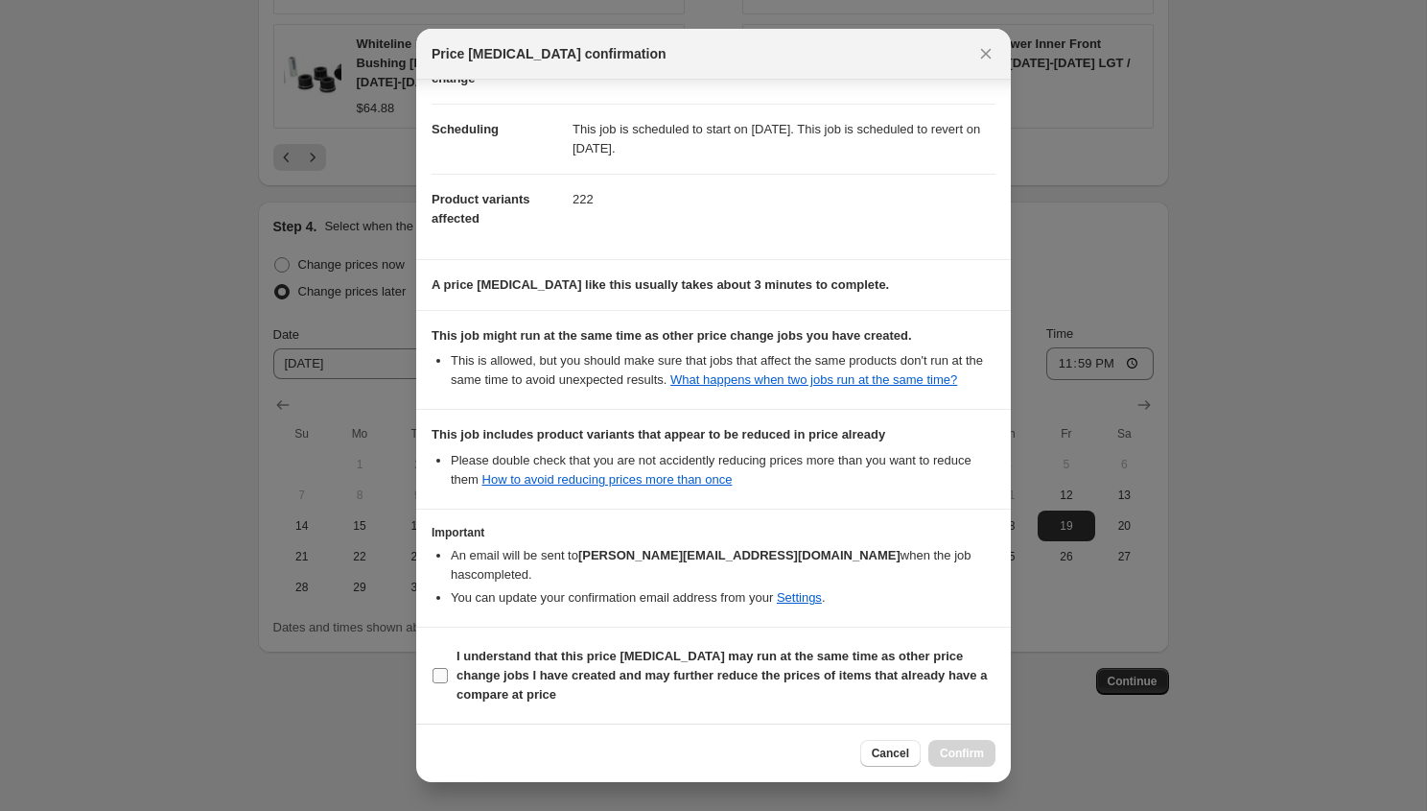
click at [556, 673] on b "I understand that this price [MEDICAL_DATA] may run at the same time as other p…" at bounding box center [722, 674] width 530 height 53
click at [448, 673] on input "I understand that this price [MEDICAL_DATA] may run at the same time as other p…" at bounding box center [440, 675] width 15 height 15
checkbox input "true"
click at [966, 764] on button "Confirm" at bounding box center [962, 753] width 67 height 27
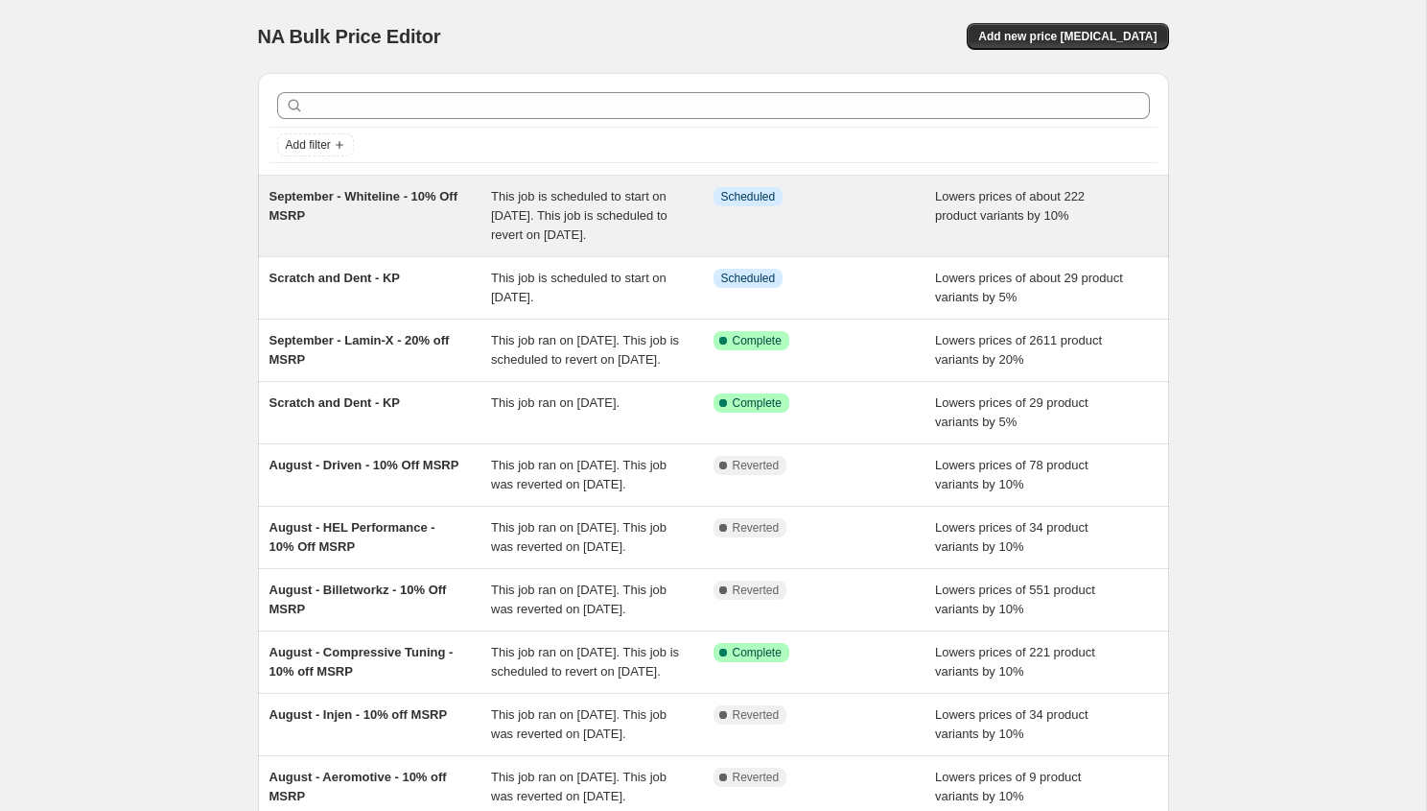
click at [494, 237] on span "This job is scheduled to start on [DATE]. This job is scheduled to revert on [D…" at bounding box center [579, 215] width 176 height 53
select select "percentage"
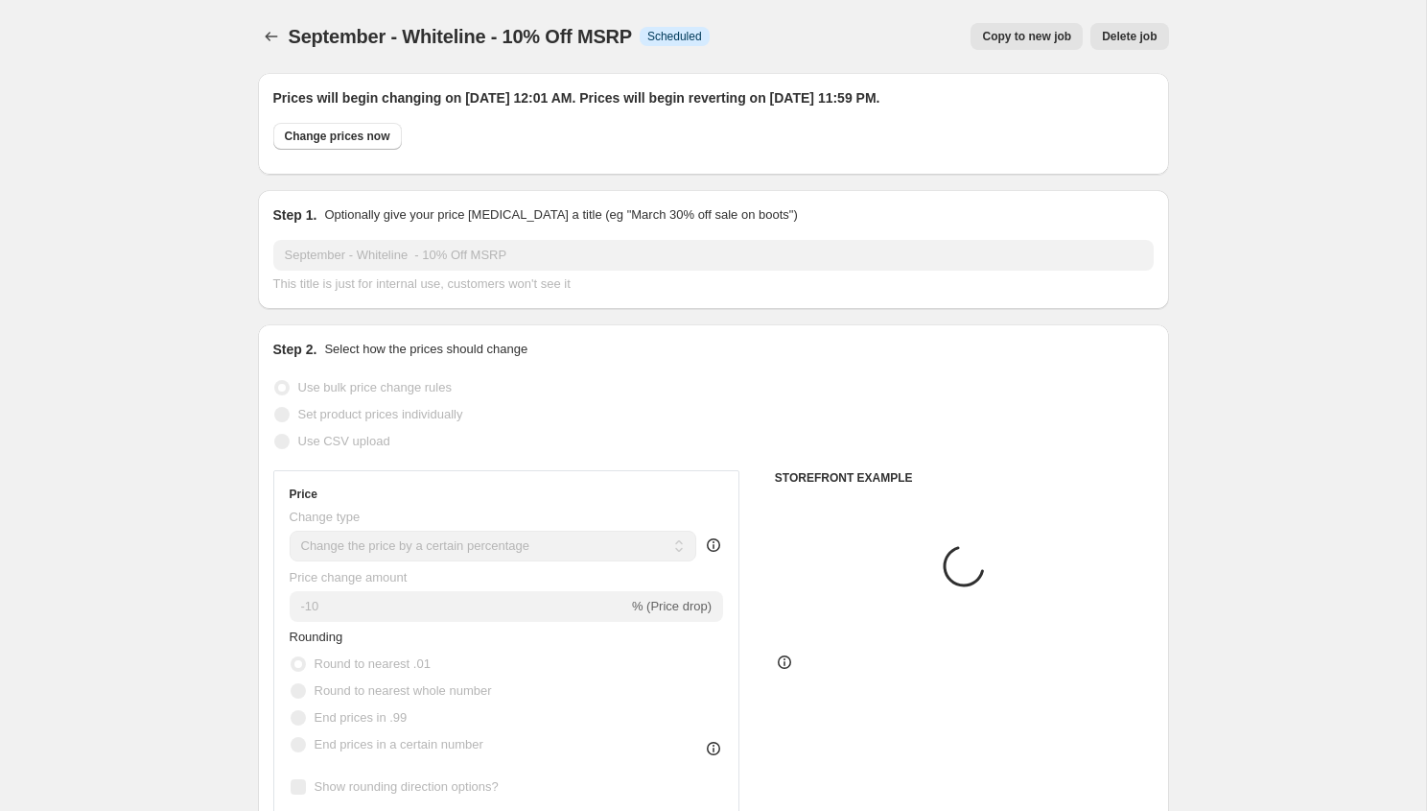
select select "vendor"
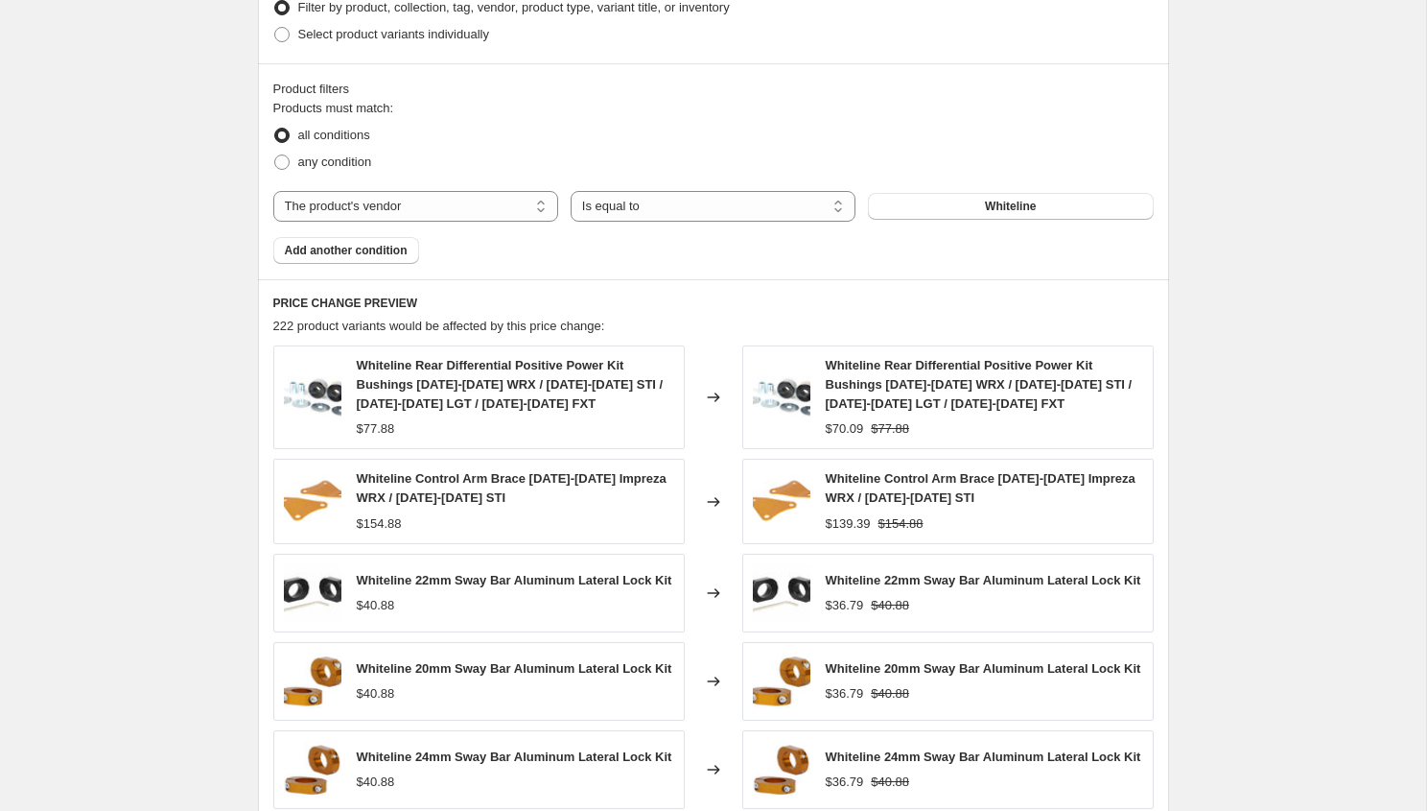
scroll to position [1818, 0]
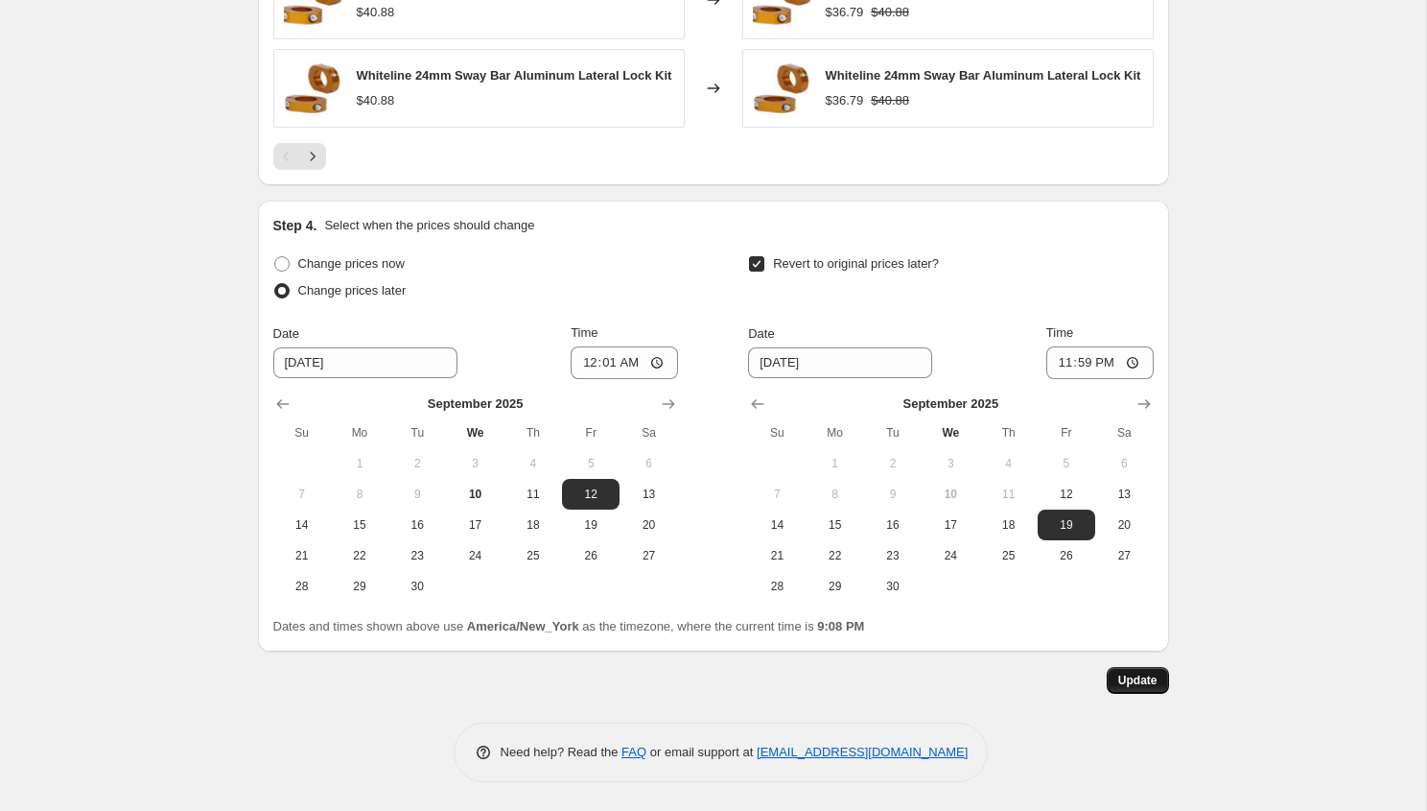
click at [1122, 684] on span "Update" at bounding box center [1137, 679] width 39 height 15
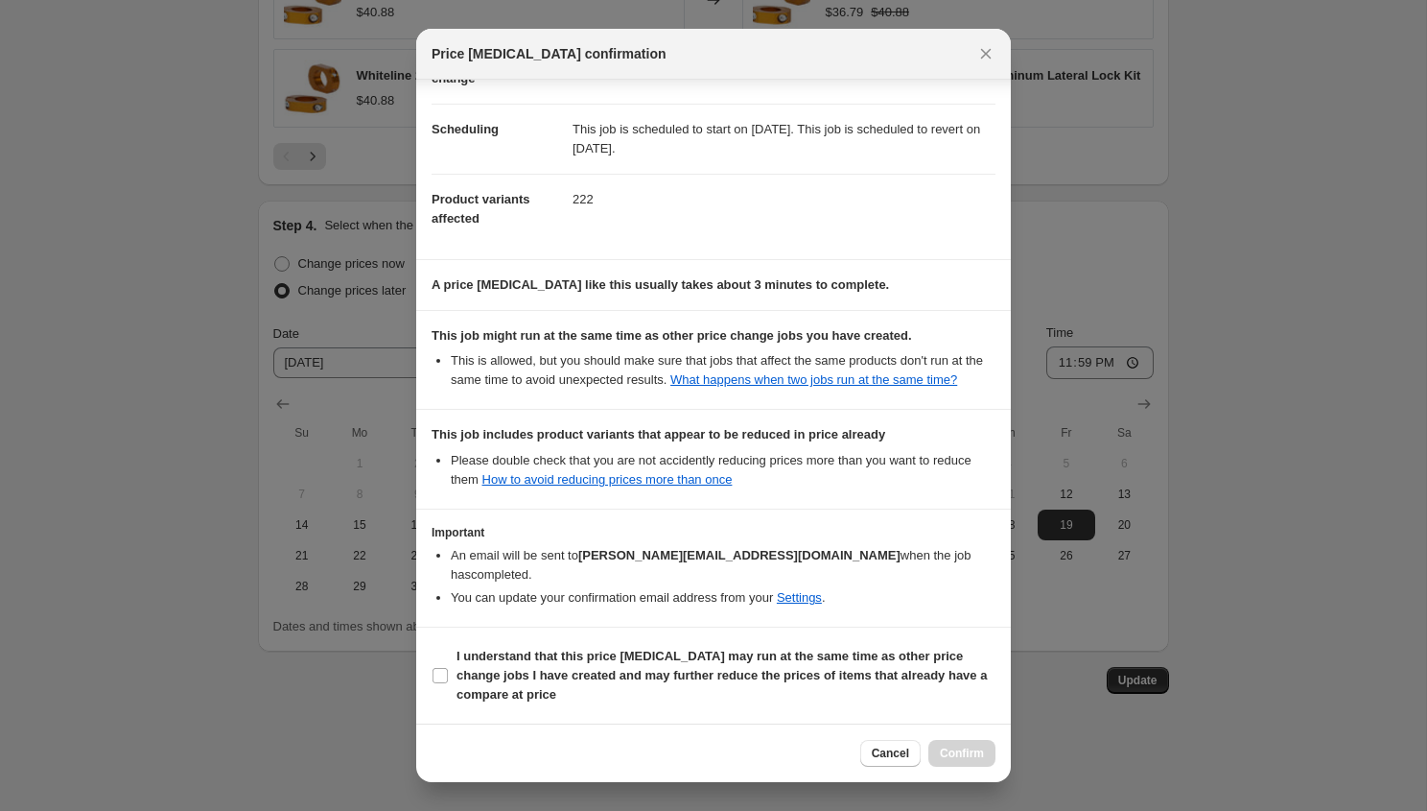
scroll to position [0, 0]
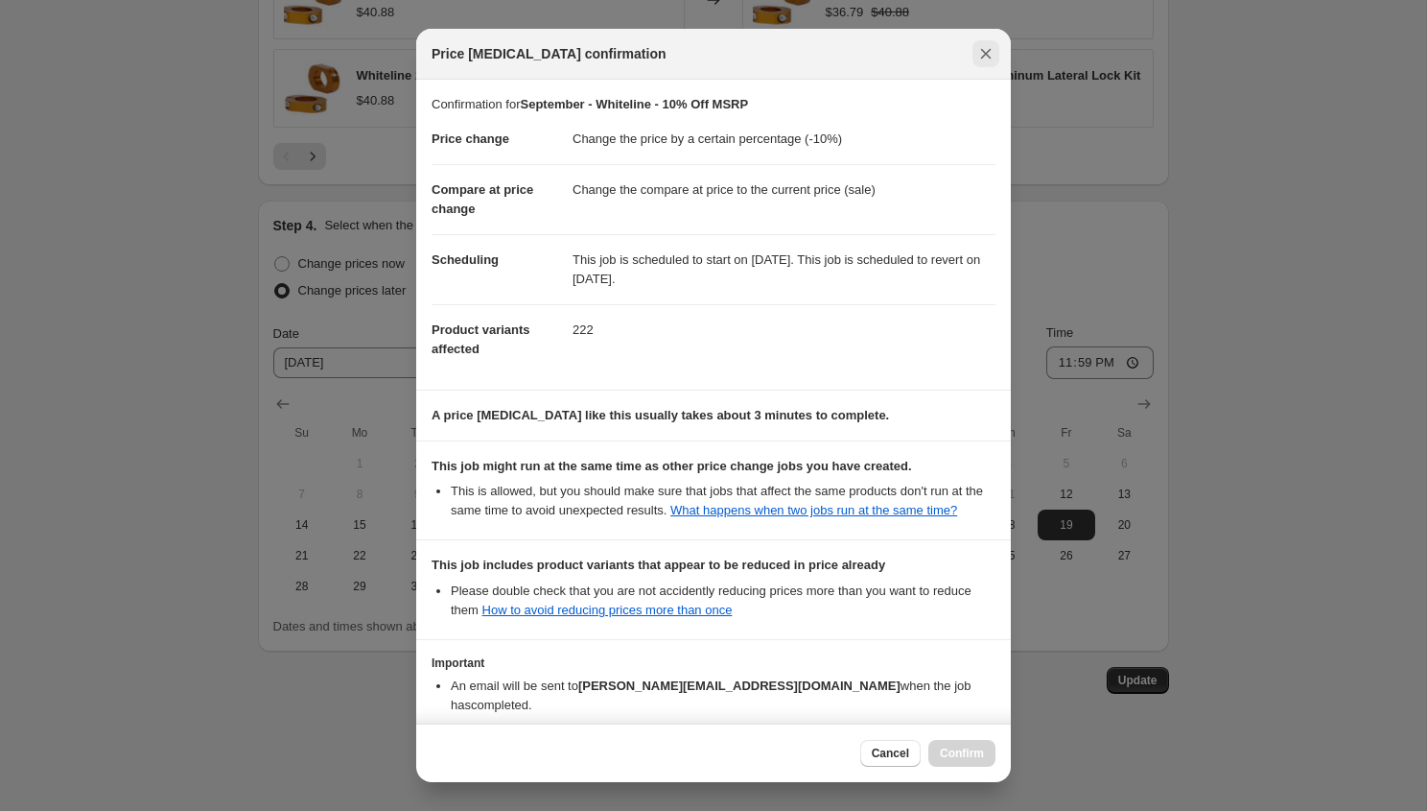
click at [987, 59] on icon "Close" at bounding box center [985, 53] width 19 height 19
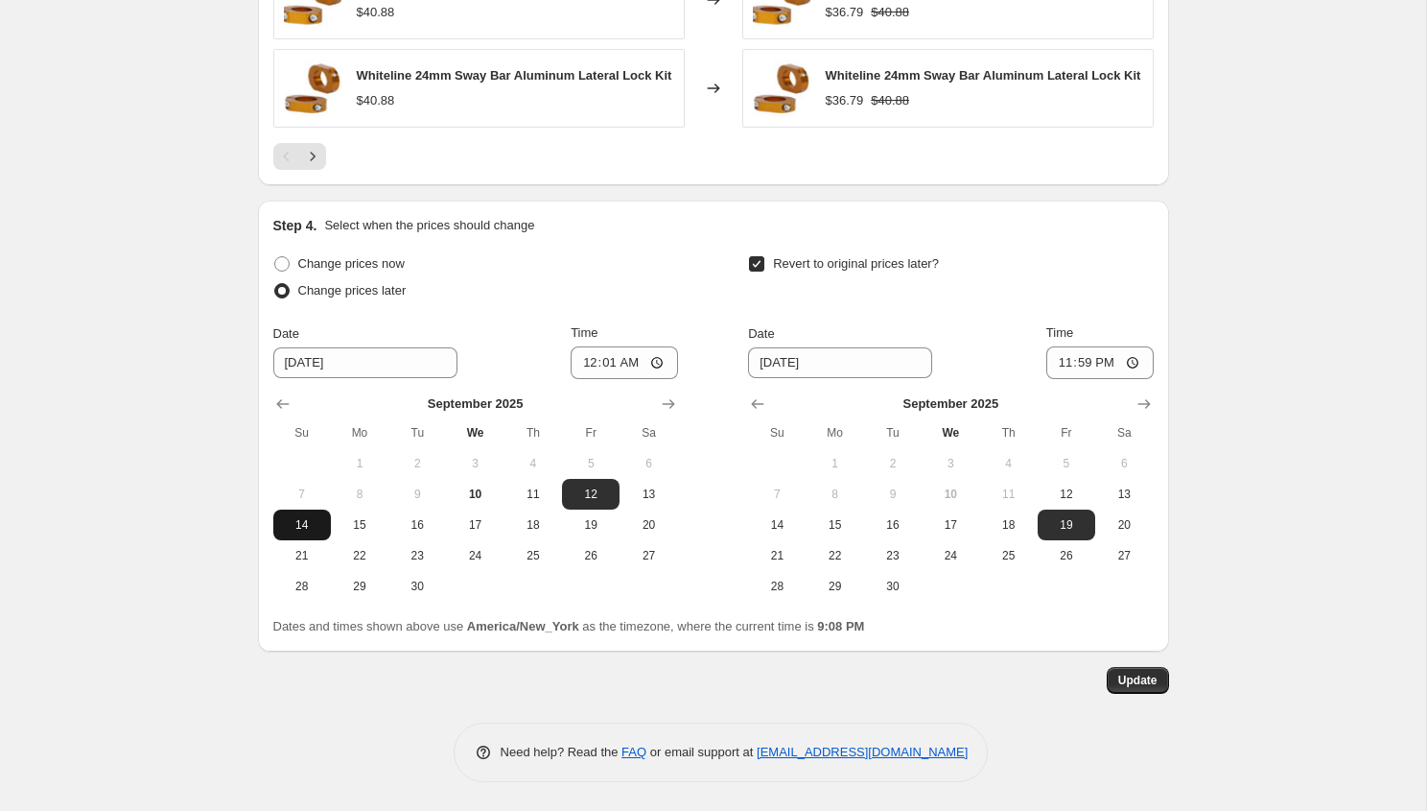
click at [290, 527] on span "14" at bounding box center [302, 524] width 42 height 15
type input "9/14/2025"
click at [1130, 672] on span "Update" at bounding box center [1137, 679] width 39 height 15
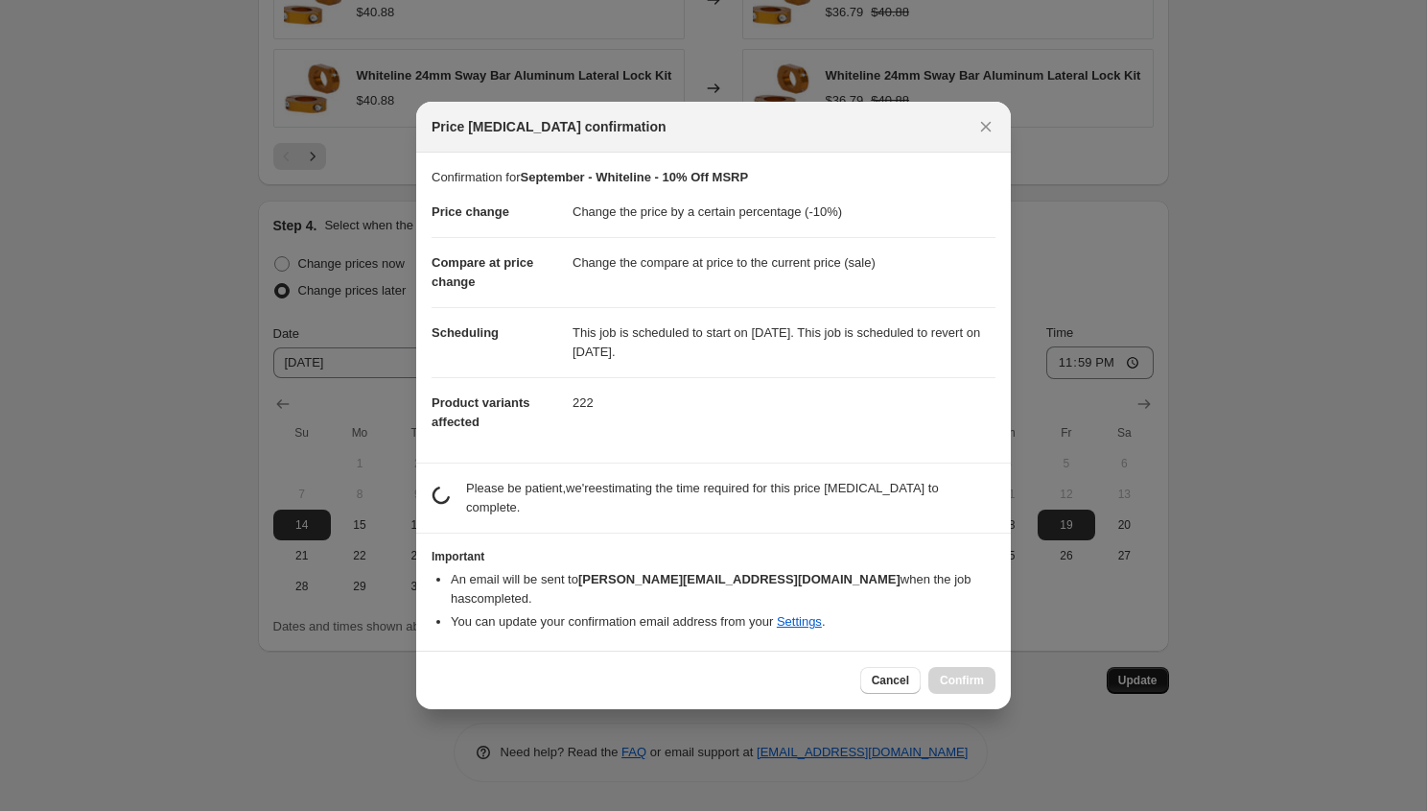
scroll to position [0, 0]
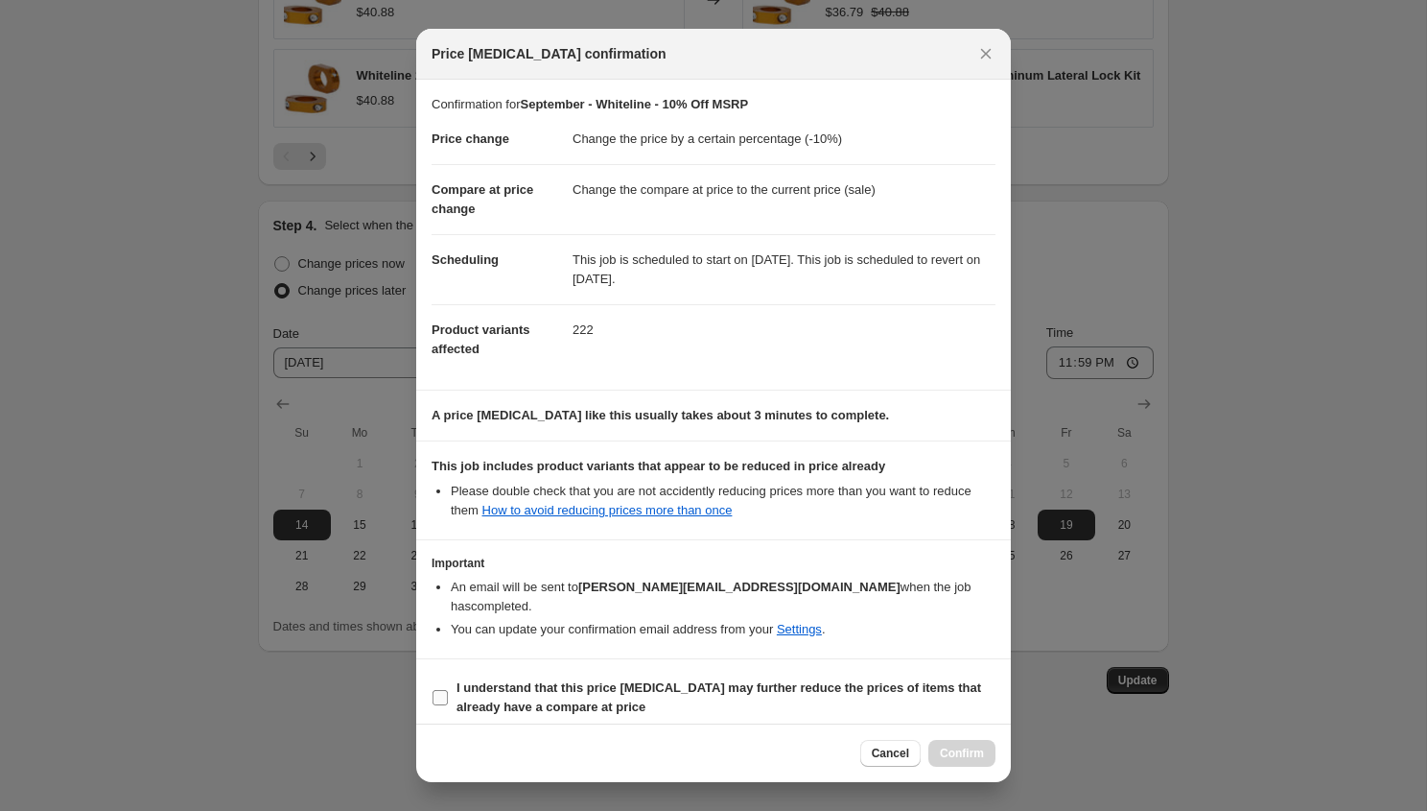
click at [556, 698] on span "I understand that this price change job may further reduce the prices of items …" at bounding box center [726, 697] width 539 height 38
click at [448, 698] on input "I understand that this price change job may further reduce the prices of items …" at bounding box center [440, 697] width 15 height 15
checkbox input "true"
click at [968, 747] on span "Confirm" at bounding box center [962, 752] width 44 height 15
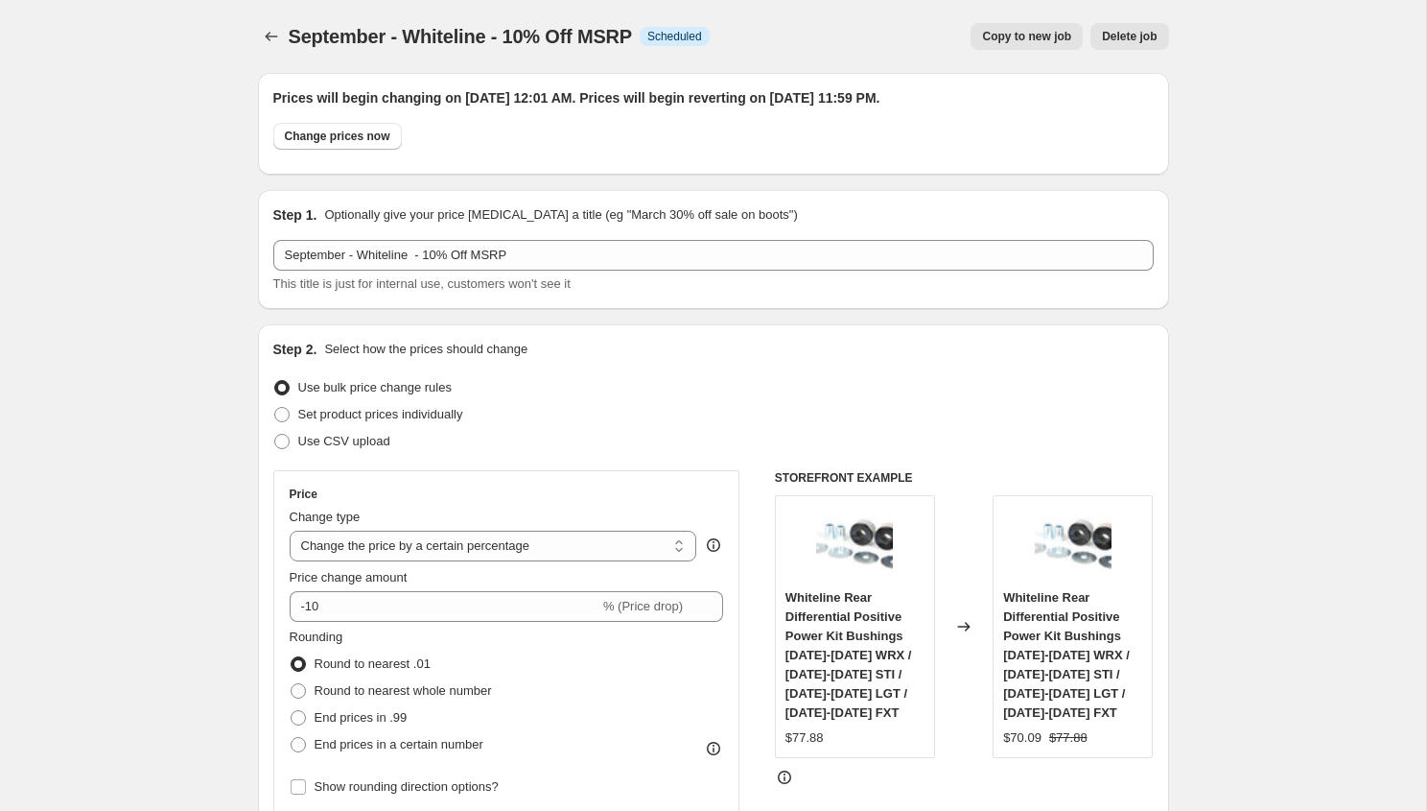
scroll to position [1818, 0]
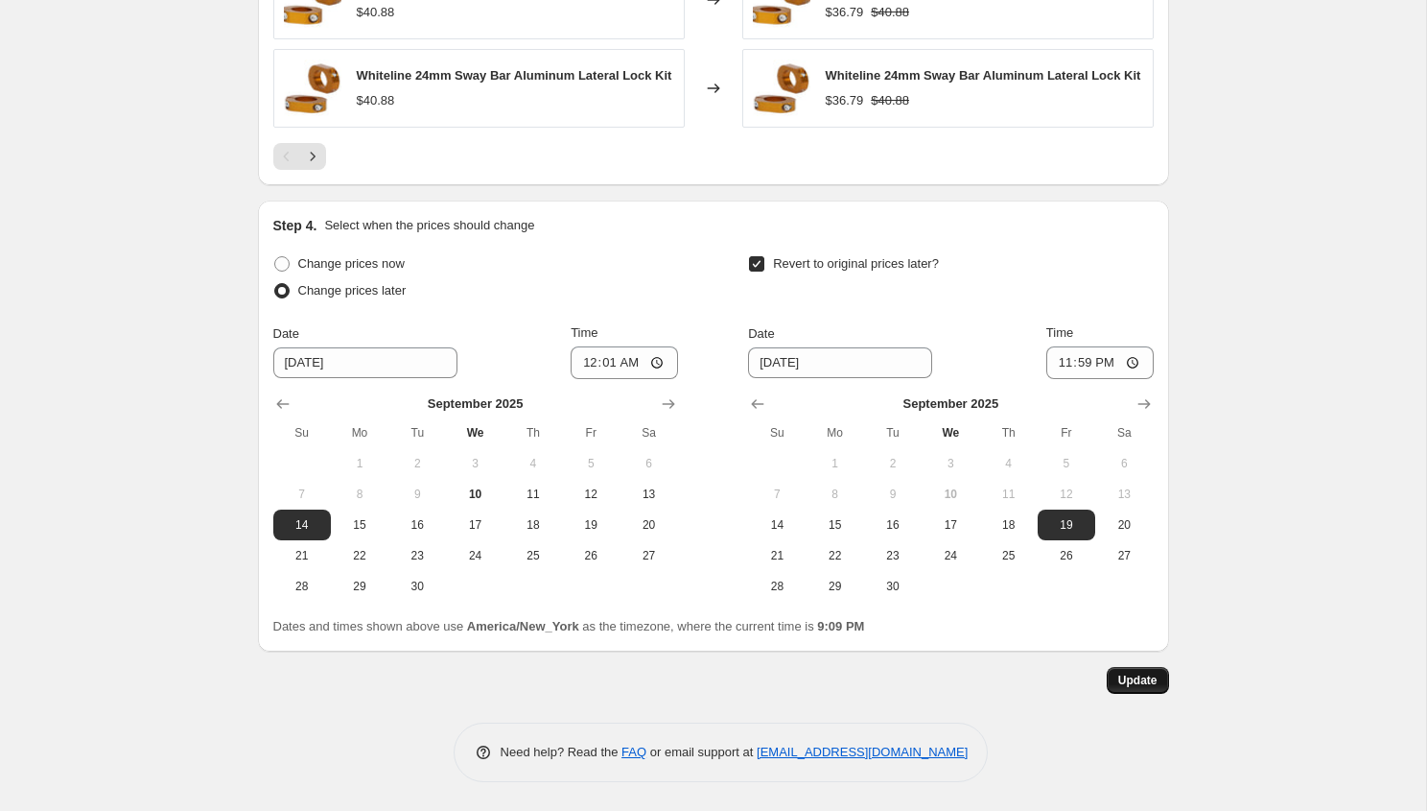
click at [1141, 691] on button "Update" at bounding box center [1138, 680] width 62 height 27
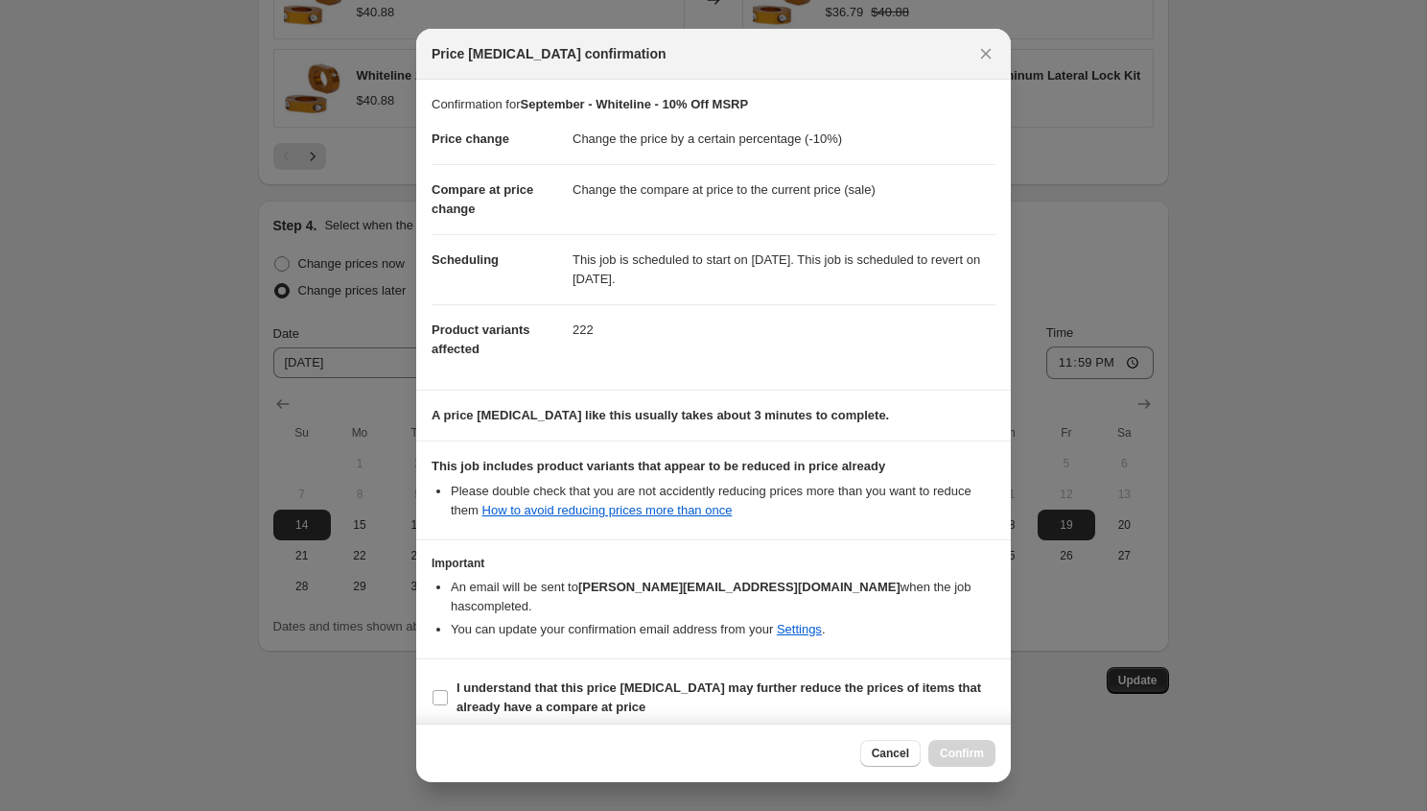
click at [628, 659] on section "I understand that this price change job may further reduce the prices of items …" at bounding box center [713, 697] width 595 height 77
click at [600, 680] on b "I understand that this price change job may further reduce the prices of items …" at bounding box center [719, 697] width 525 height 34
click at [448, 690] on input "I understand that this price change job may further reduce the prices of items …" at bounding box center [440, 697] width 15 height 15
checkbox input "true"
click at [963, 741] on button "Confirm" at bounding box center [962, 753] width 67 height 27
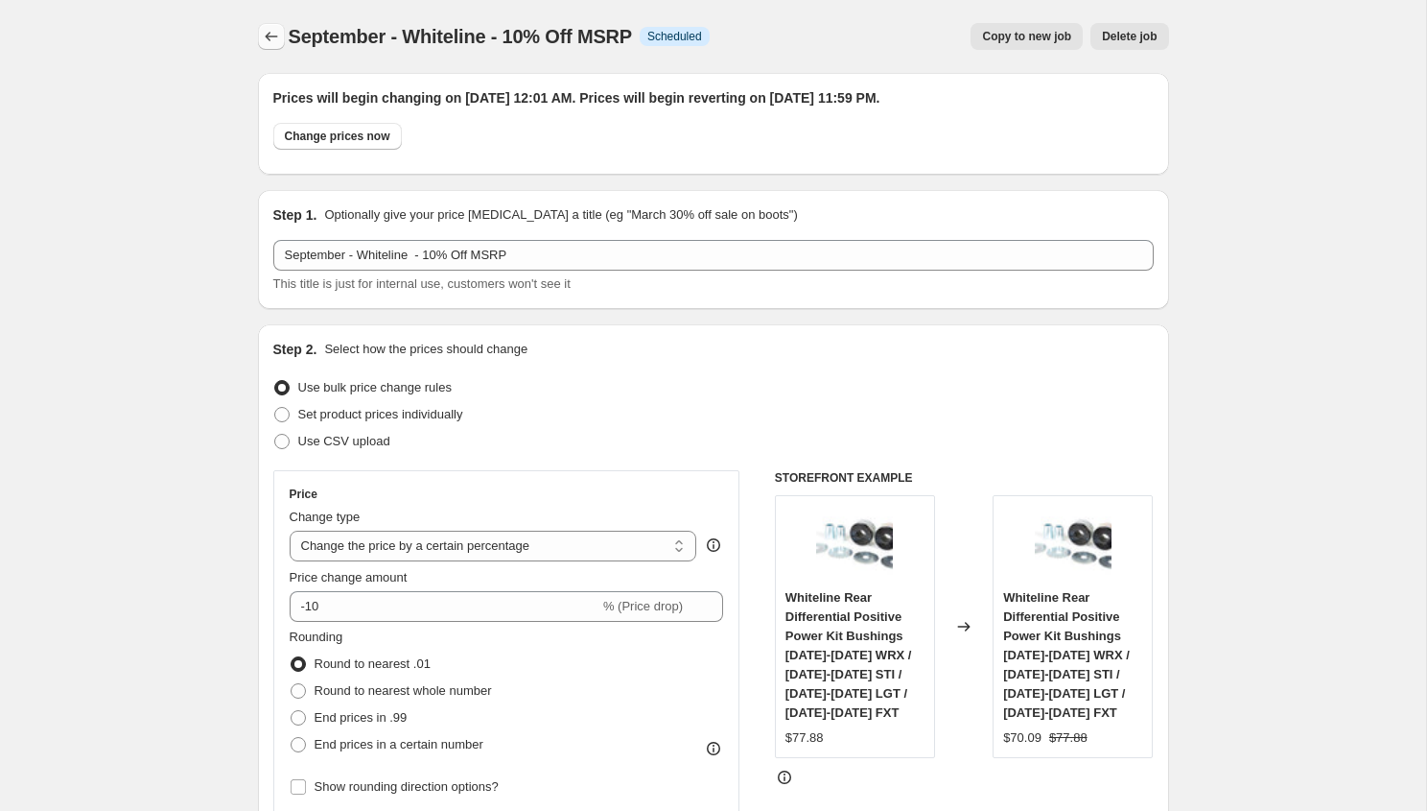
click at [270, 48] on button "Price change jobs" at bounding box center [271, 36] width 27 height 27
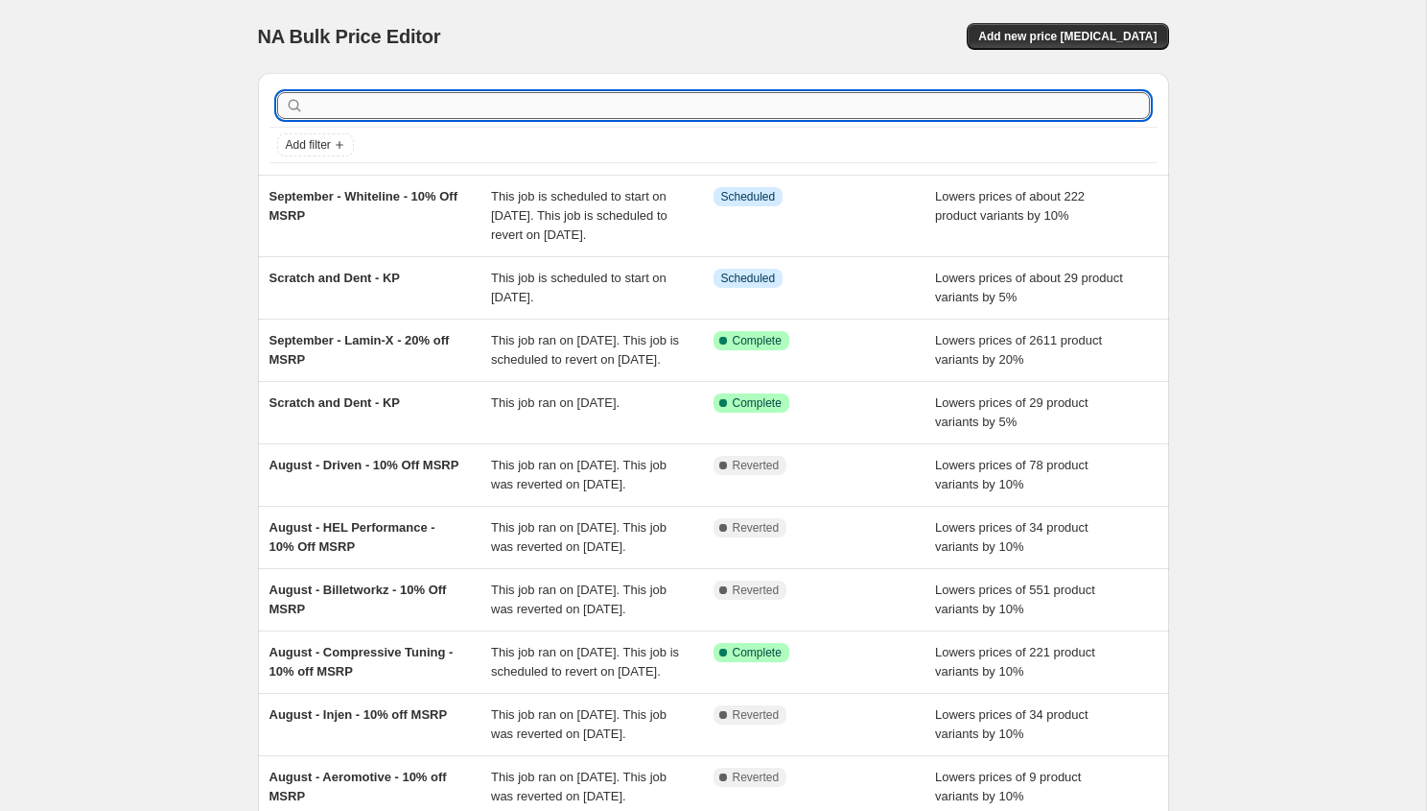
click at [445, 105] on input "text" at bounding box center [729, 105] width 842 height 27
type input "awe"
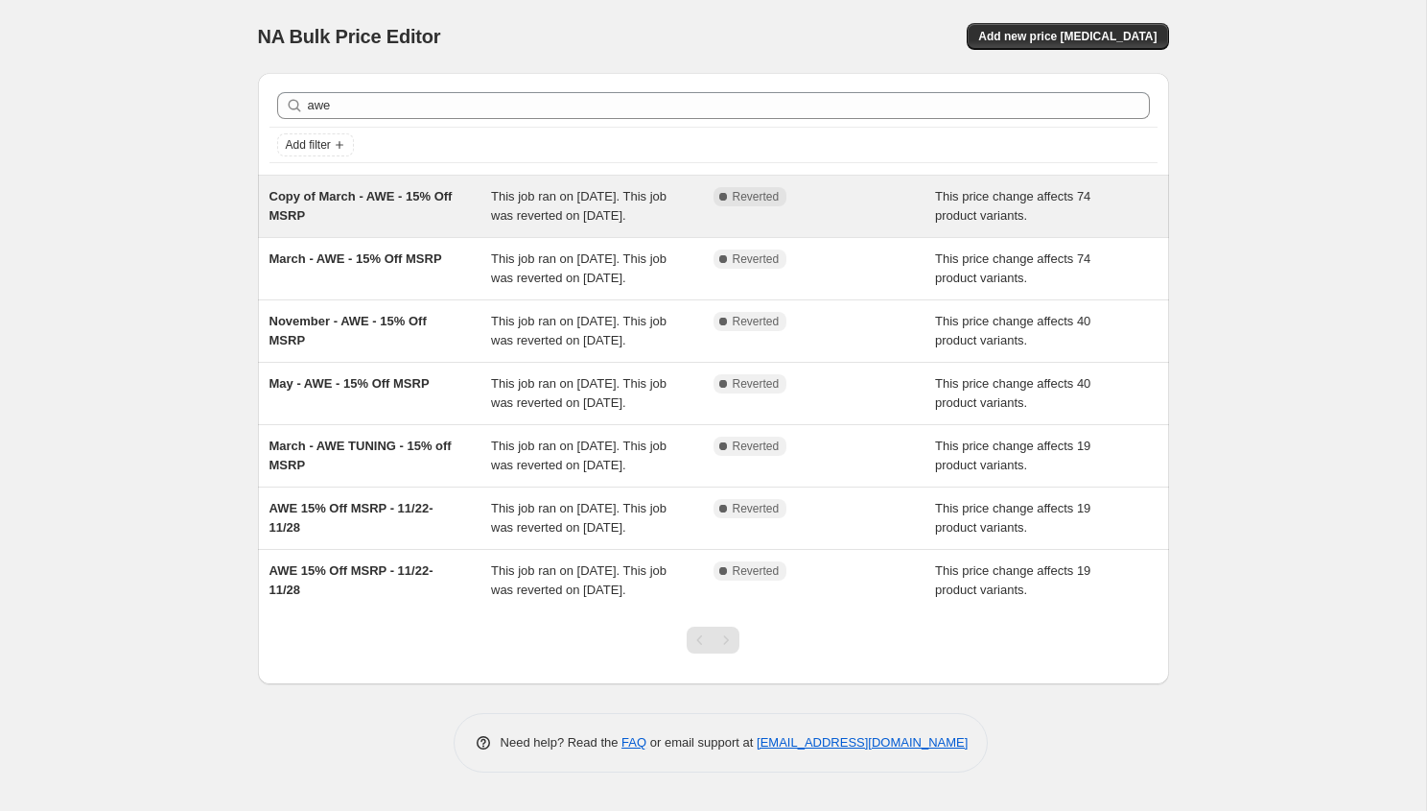
click at [413, 210] on div "Copy of March - AWE - 15% Off MSRP" at bounding box center [381, 206] width 223 height 38
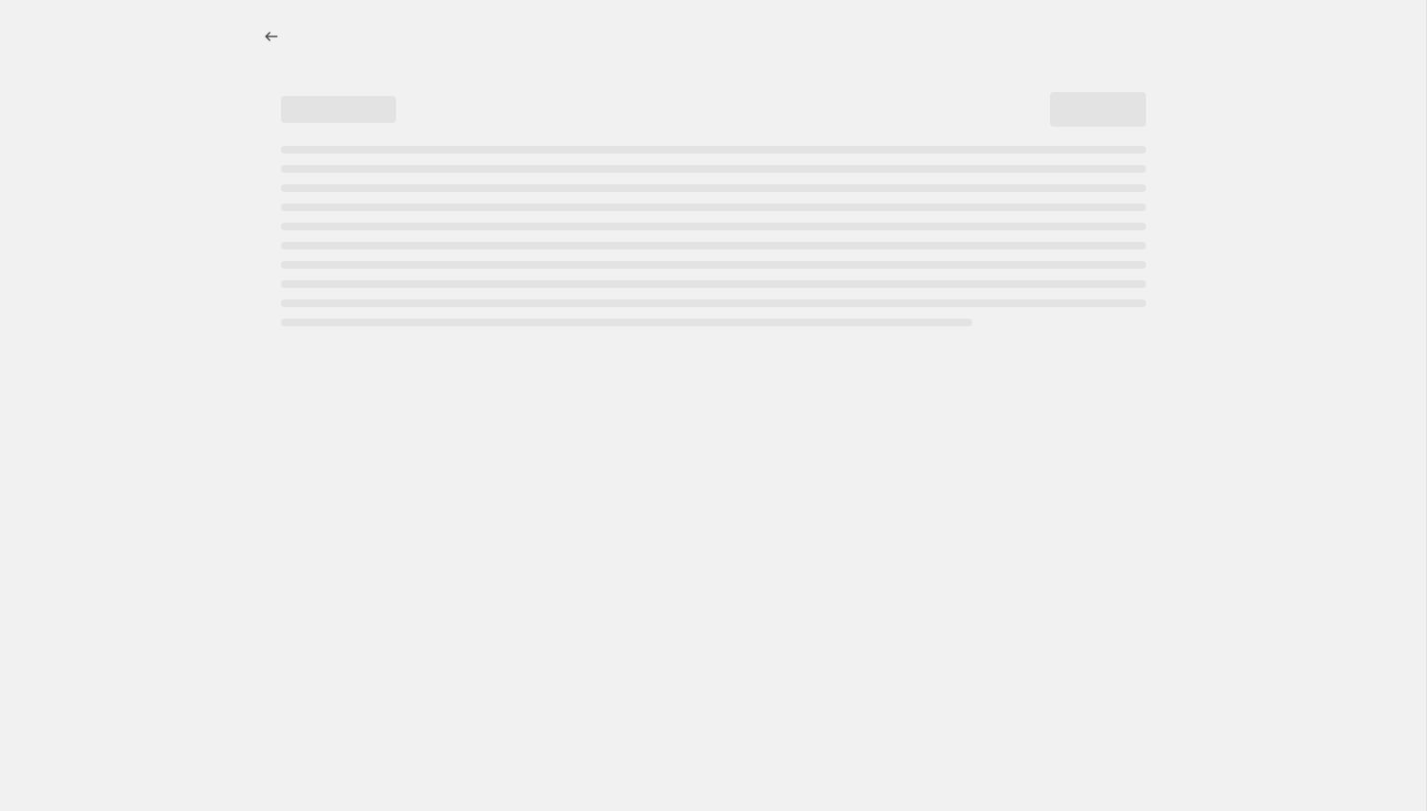
select select "pcap"
select select "no_change"
select select "vendor"
select select "tag"
select select "not_equal"
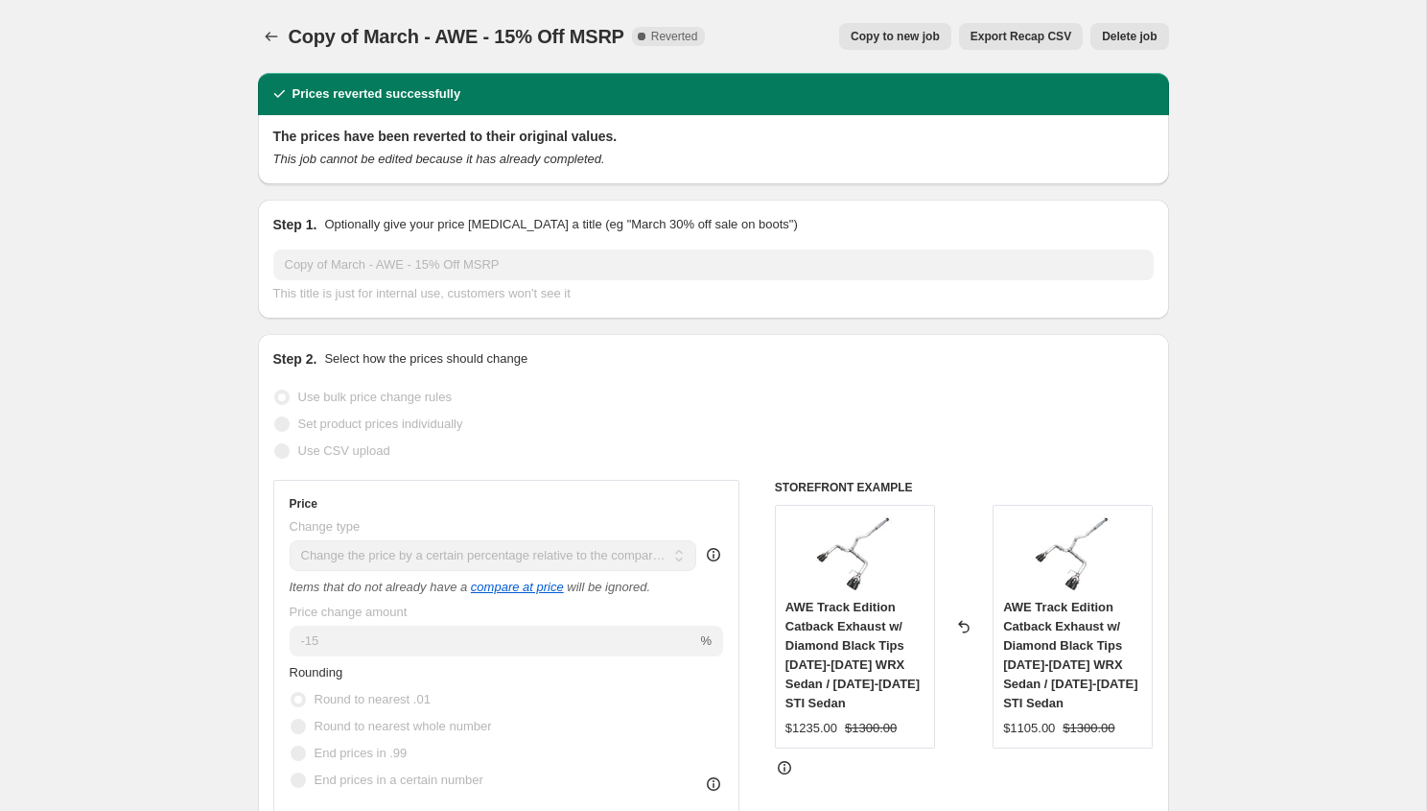
click at [869, 31] on span "Copy to new job" at bounding box center [895, 36] width 89 height 15
select select "pcap"
select select "no_change"
select select "vendor"
select select "tag"
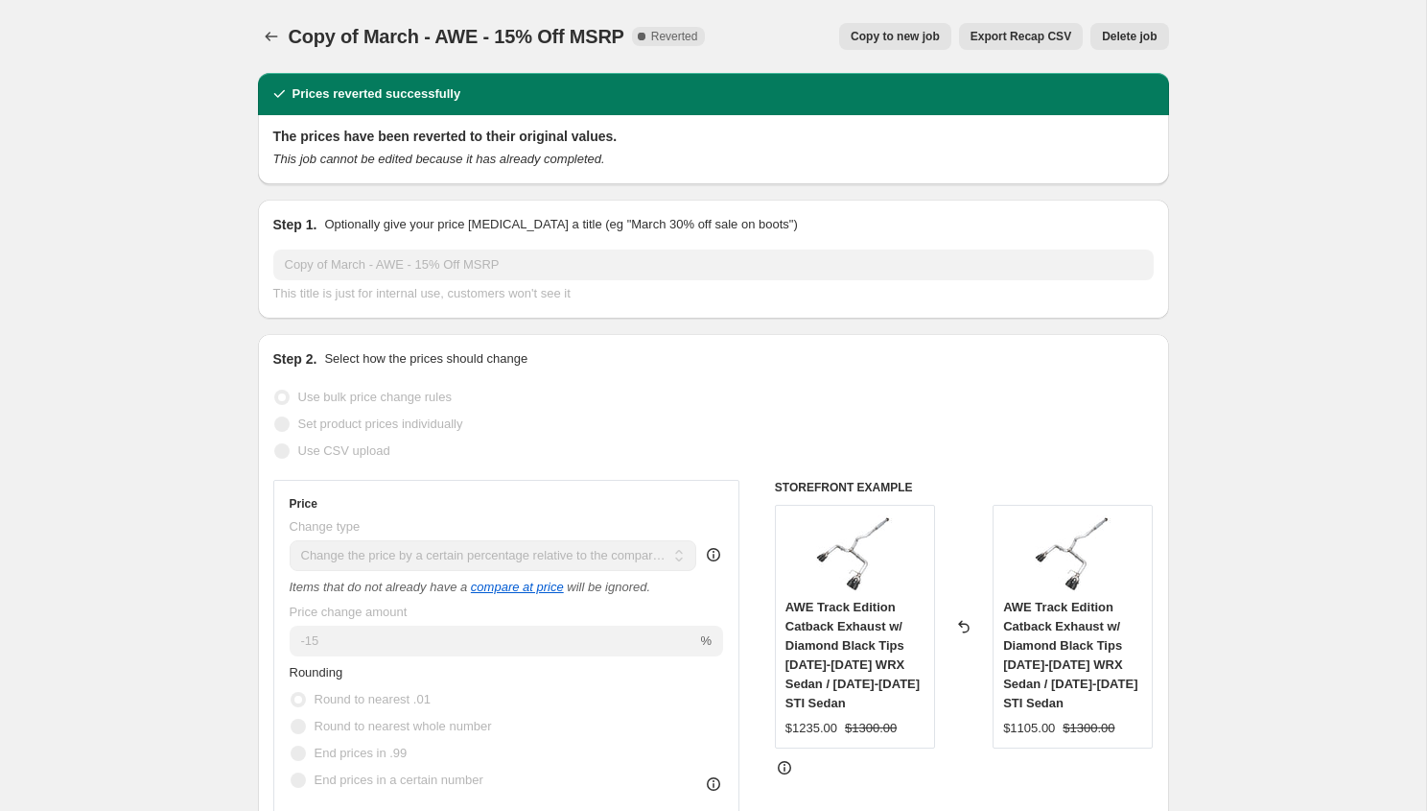
select select "not_equal"
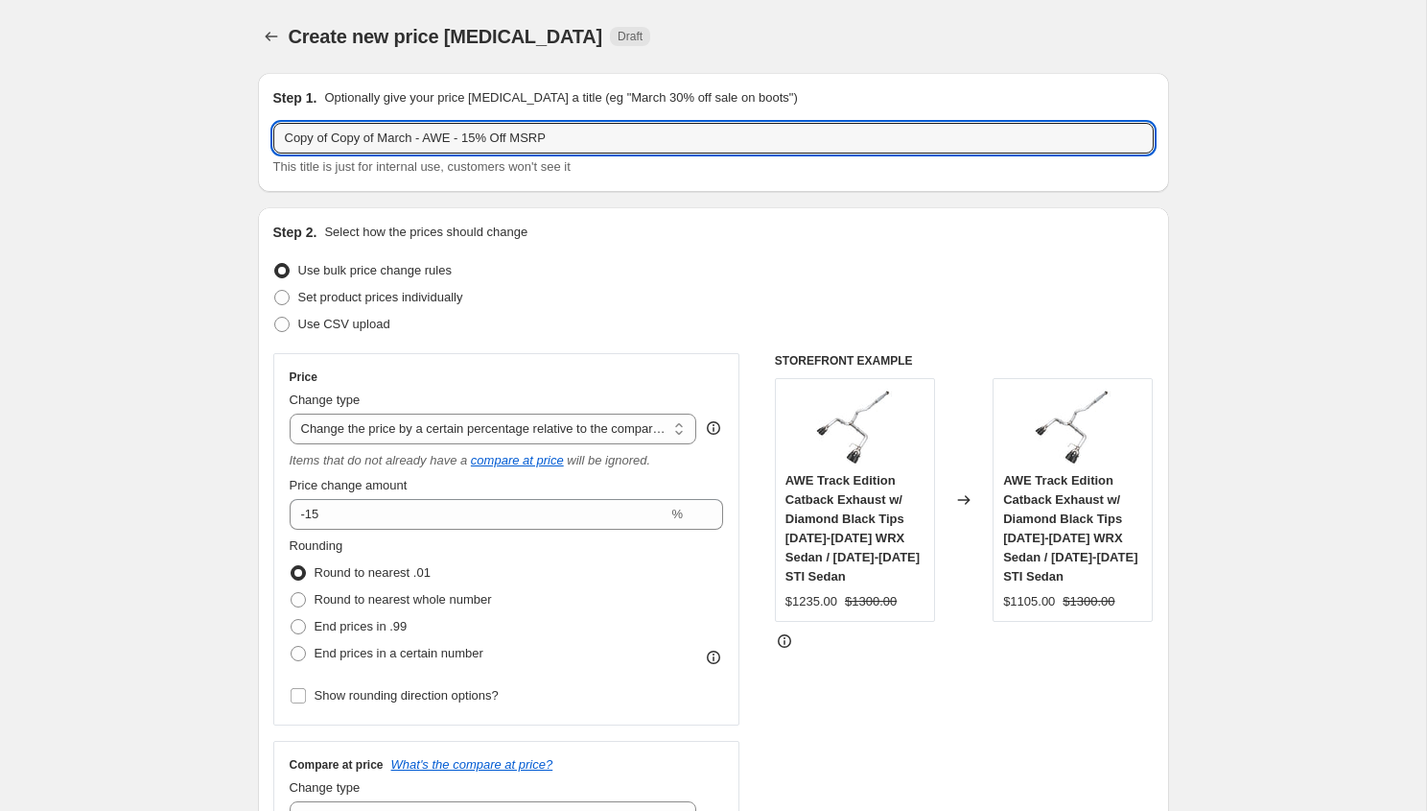
drag, startPoint x: 382, startPoint y: 136, endPoint x: -12, endPoint y: 128, distance: 393.4
click at [0, 128] on html "Home Settings Plans Skip to content Create new price change job. This page is r…" at bounding box center [713, 405] width 1427 height 811
click at [310, 124] on input "March - AWE - 15% Off MSRP" at bounding box center [713, 138] width 881 height 31
click at [294, 129] on input "March - AWE - 15% Off MSRP" at bounding box center [713, 138] width 881 height 31
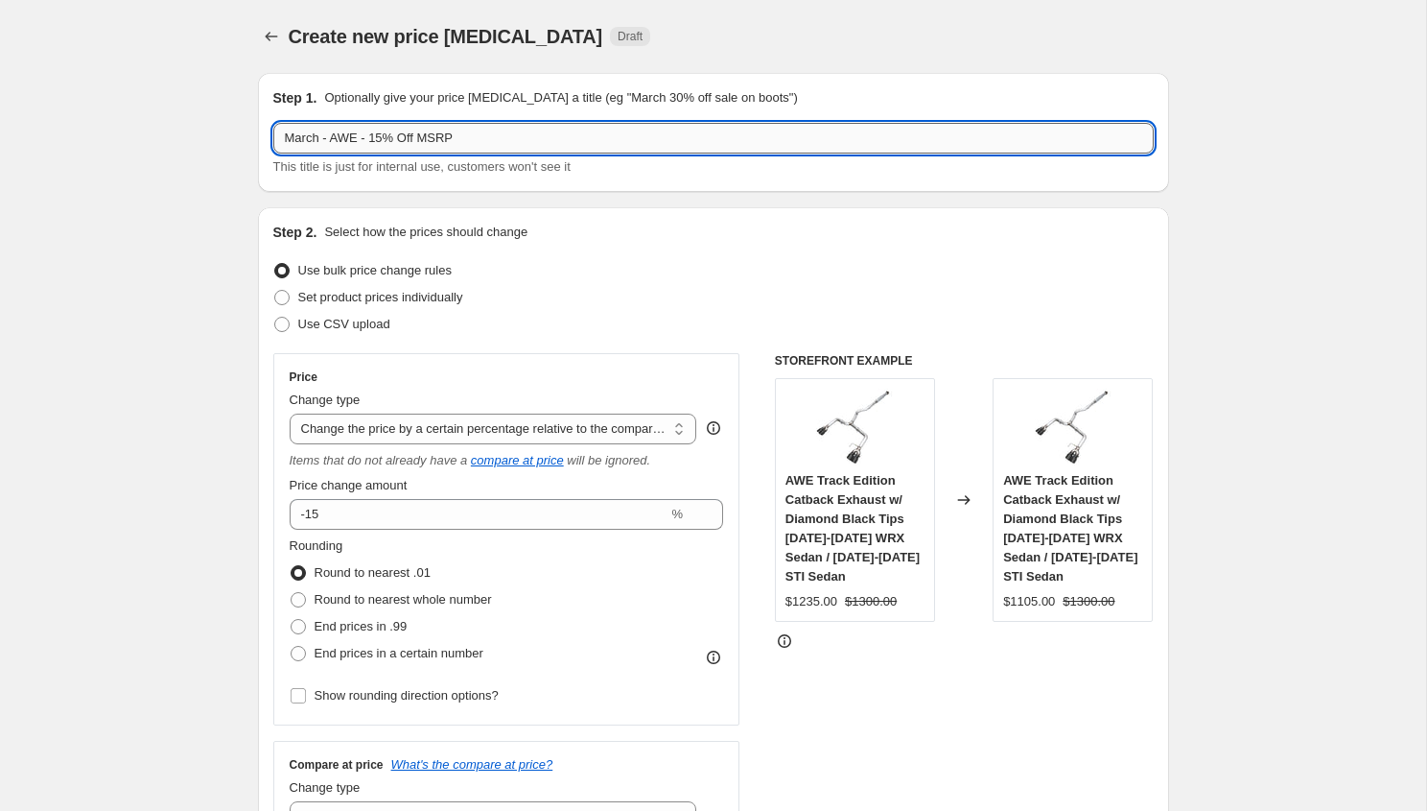
click at [294, 129] on input "March - AWE - 15% Off MSRP" at bounding box center [713, 138] width 881 height 31
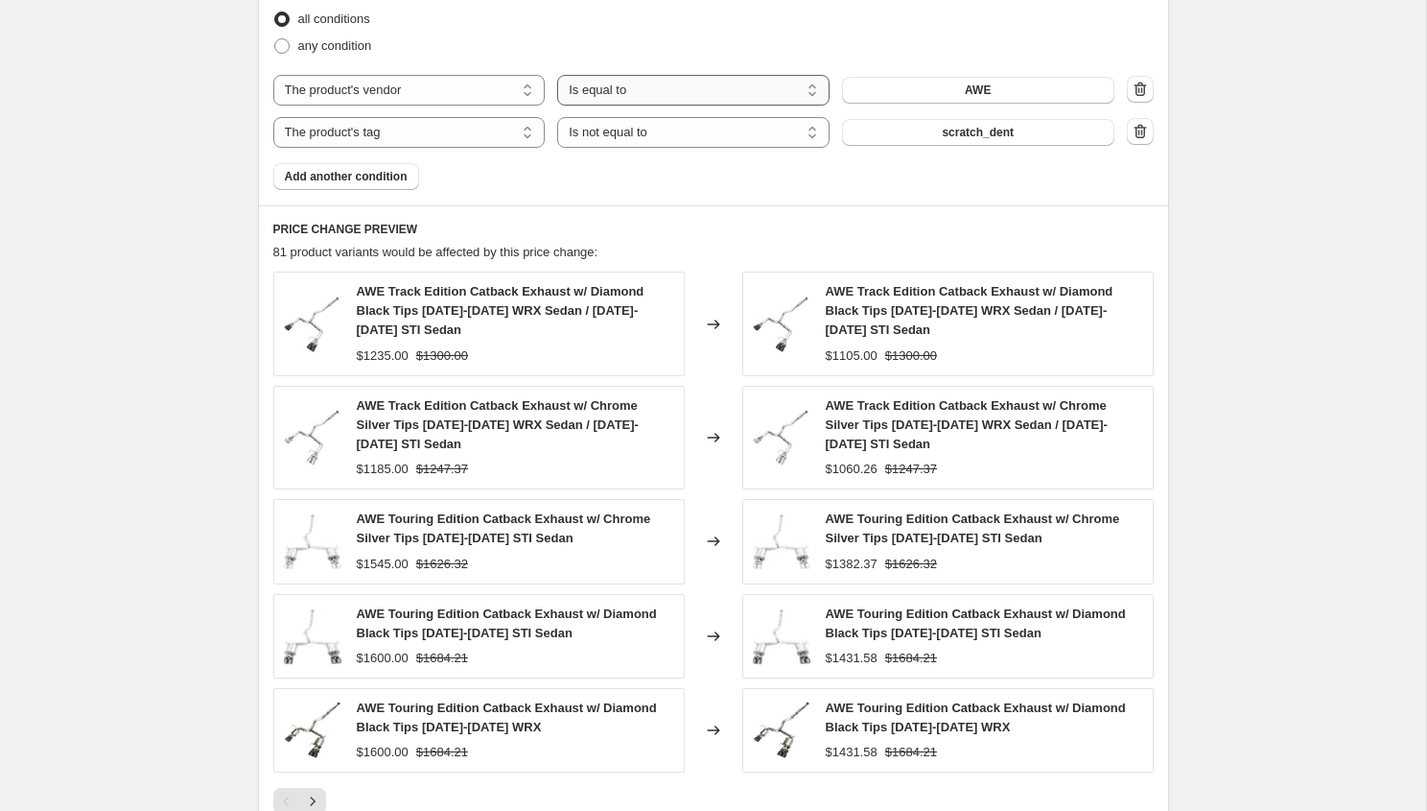
scroll to position [1459, 0]
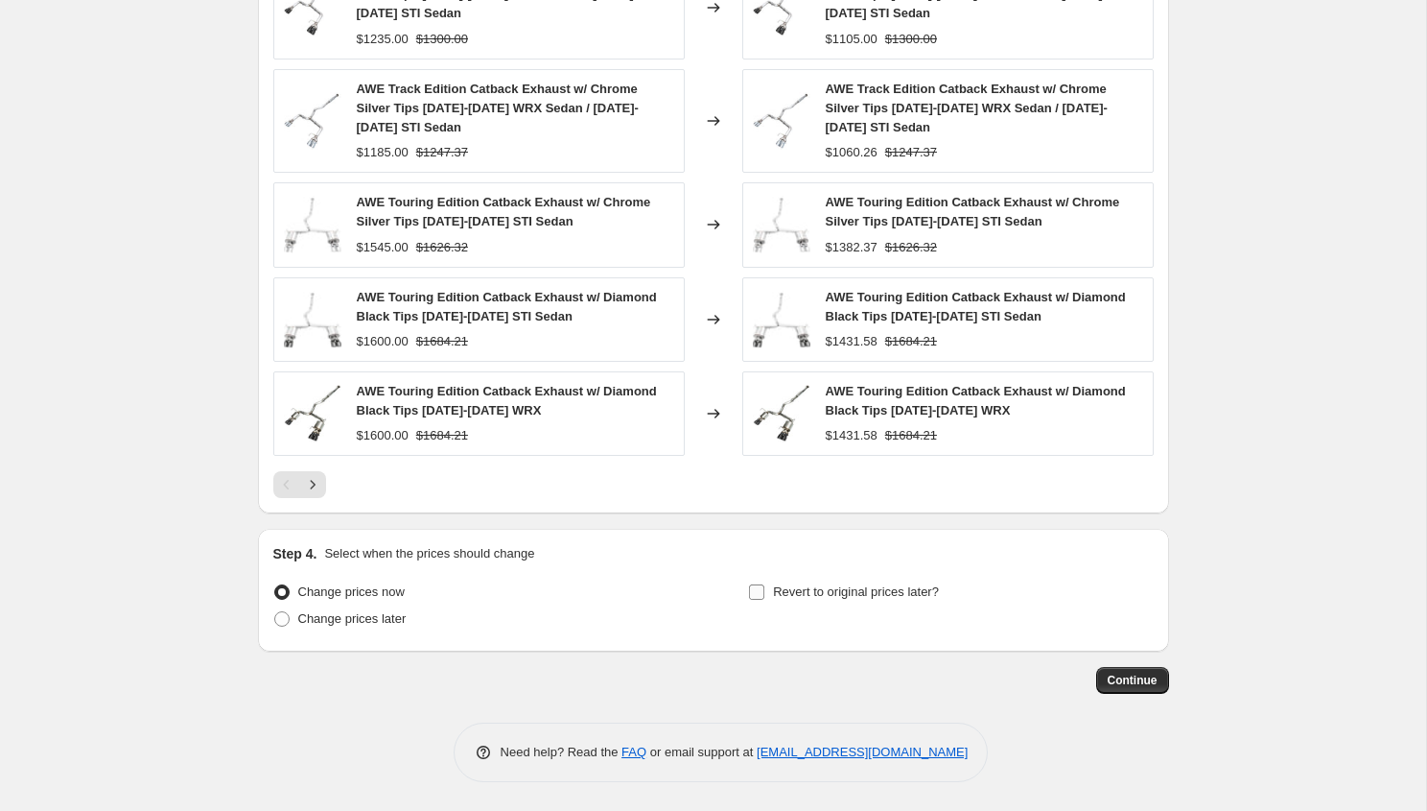
type input "September - AWE - 15% Off MSRP"
click at [841, 584] on span "Revert to original prices later?" at bounding box center [856, 591] width 166 height 14
click at [764, 584] on input "Revert to original prices later?" at bounding box center [756, 591] width 15 height 15
checkbox input "true"
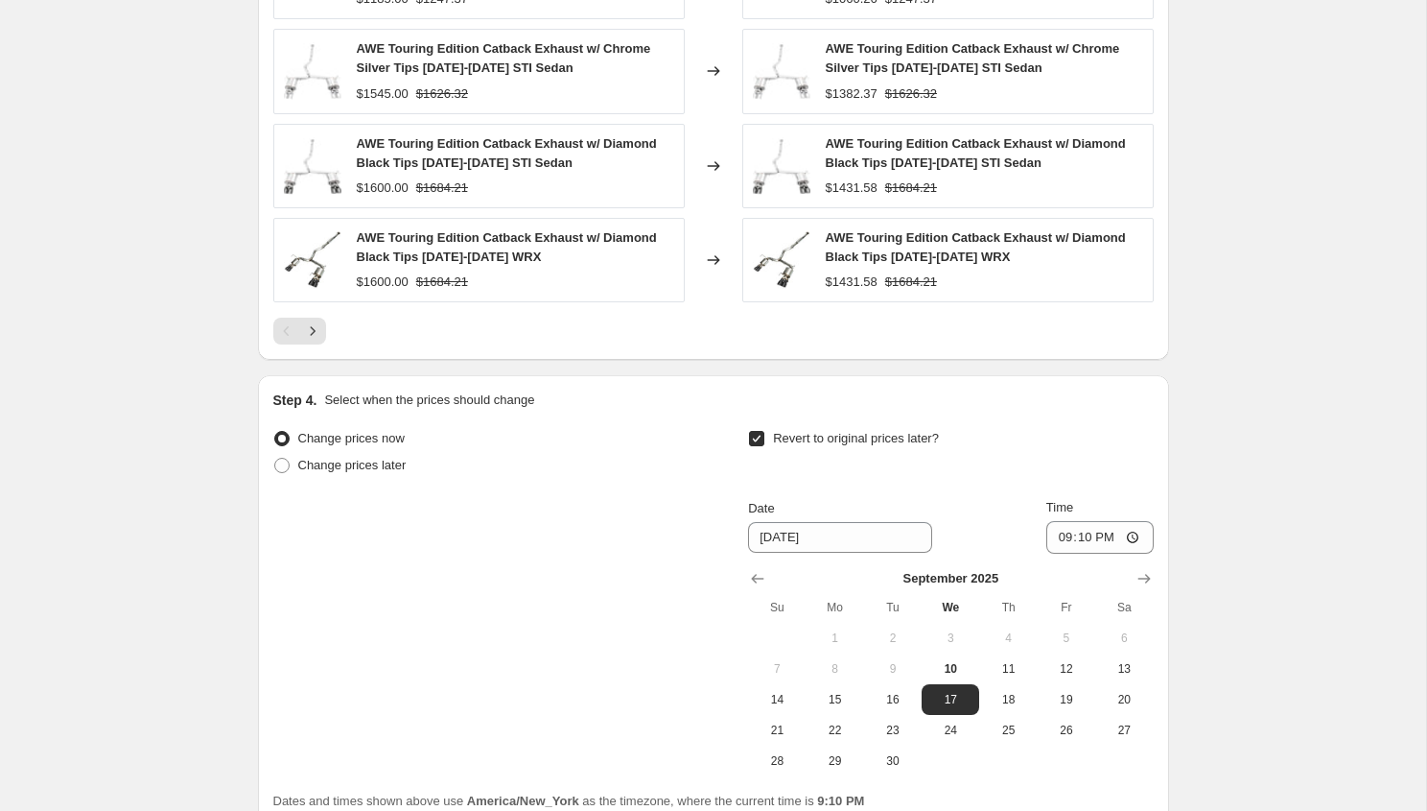
scroll to position [1787, 0]
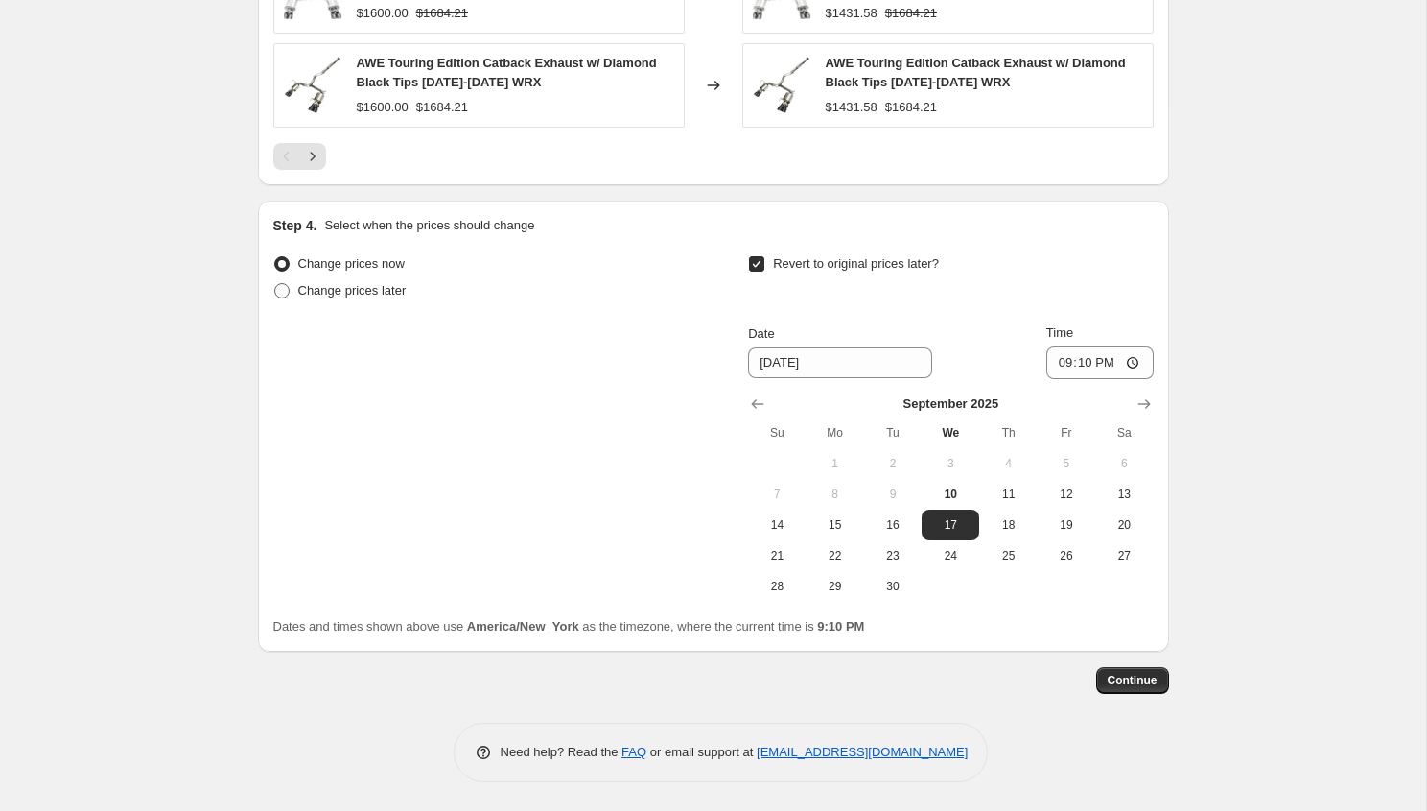
click at [358, 286] on span "Change prices later" at bounding box center [352, 290] width 108 height 14
click at [275, 284] on input "Change prices later" at bounding box center [274, 283] width 1 height 1
radio input "true"
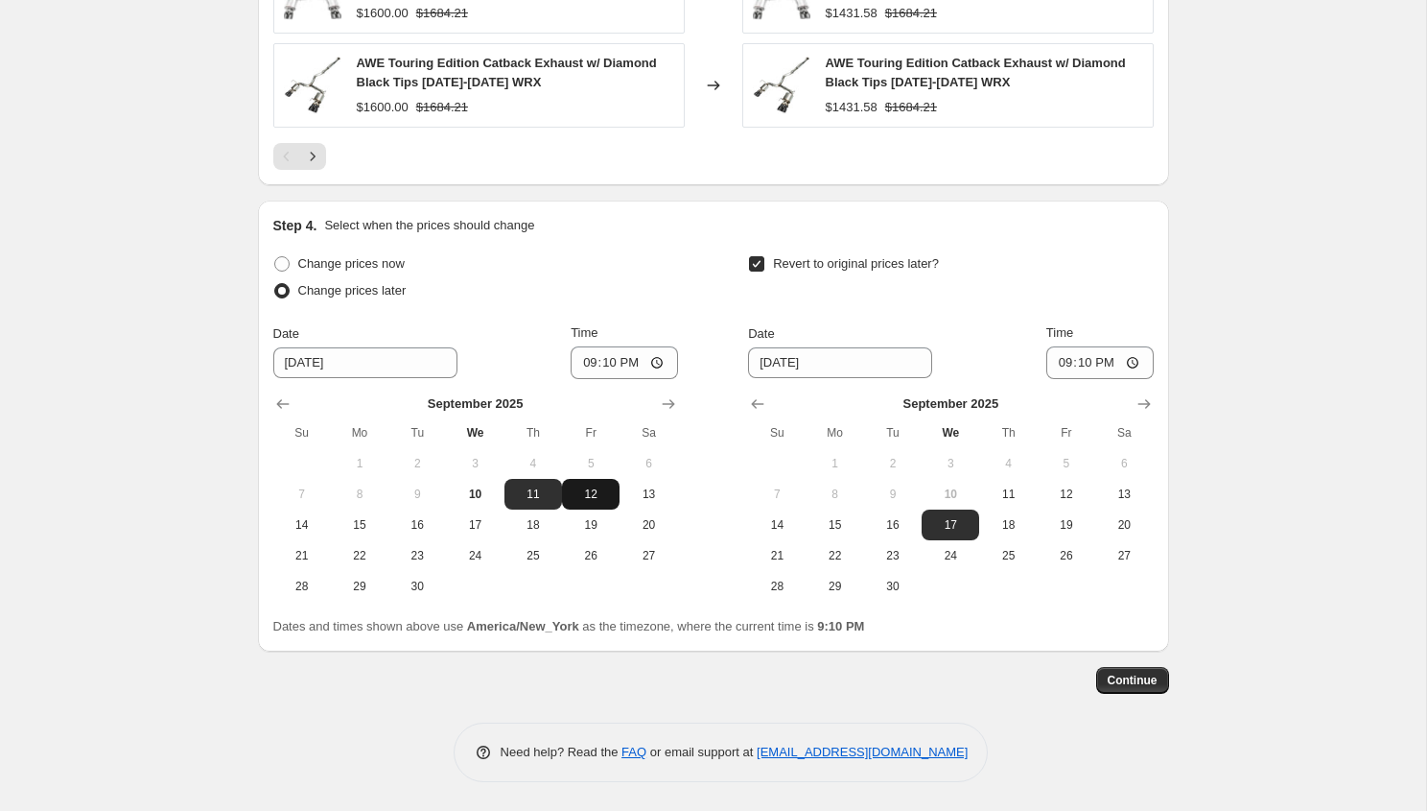
click at [594, 491] on span "12" at bounding box center [591, 493] width 42 height 15
type input "[DATE]"
click at [577, 357] on input "21:10" at bounding box center [624, 362] width 107 height 33
type input "00:01"
click at [819, 523] on span "15" at bounding box center [835, 524] width 42 height 15
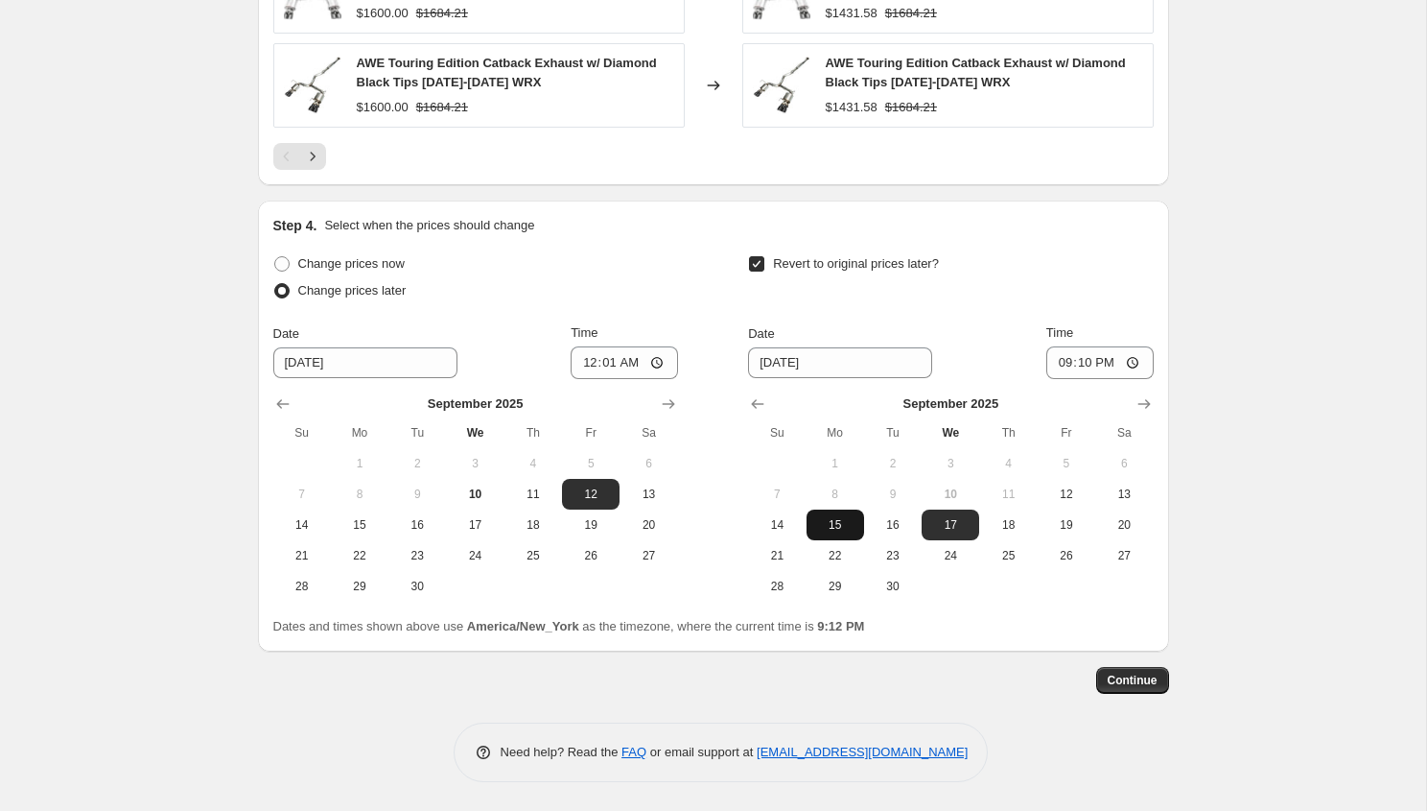
type input "9/15/2025"
click at [1059, 365] on input "21:10" at bounding box center [1100, 362] width 107 height 33
type input "23:59"
click at [1117, 681] on span "Continue" at bounding box center [1133, 679] width 50 height 15
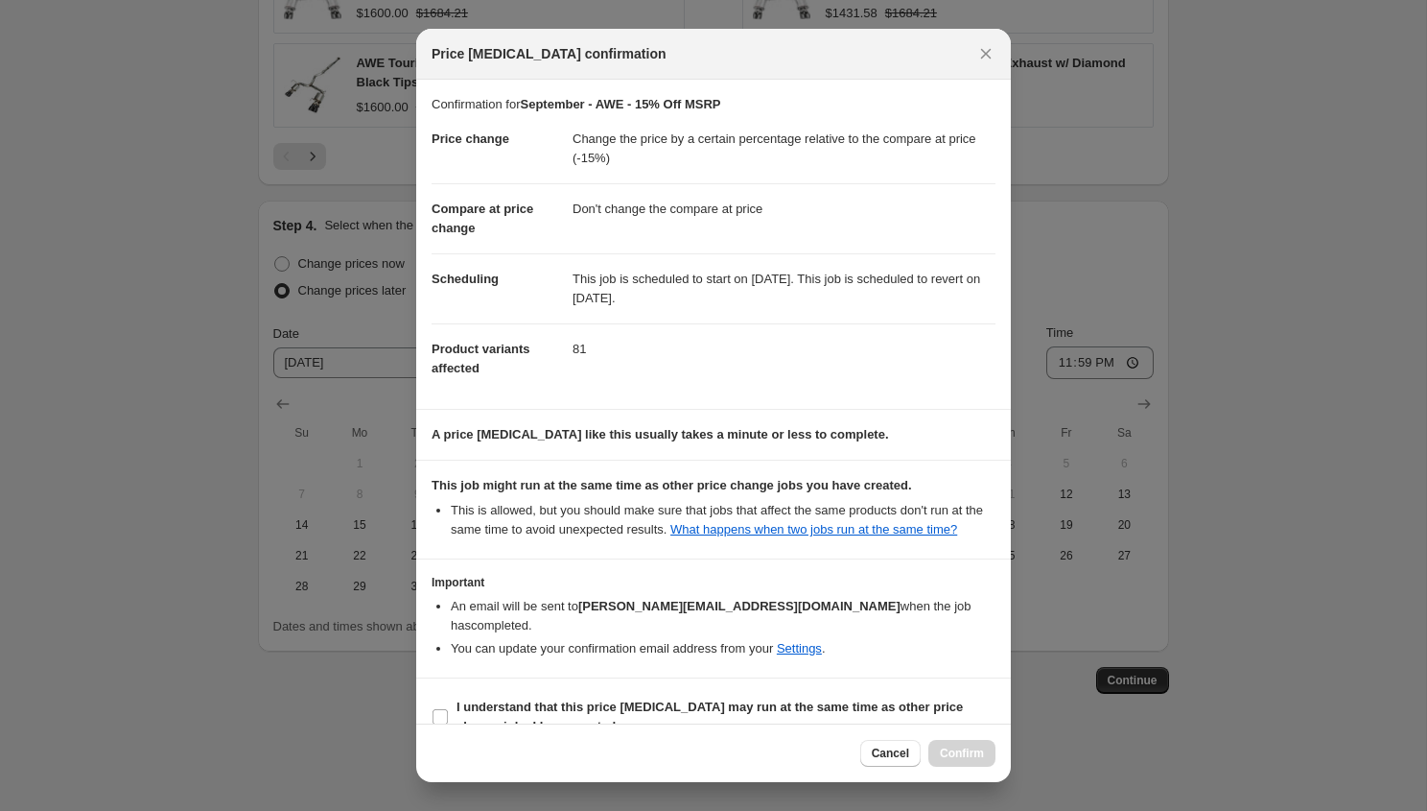
scroll to position [32, 0]
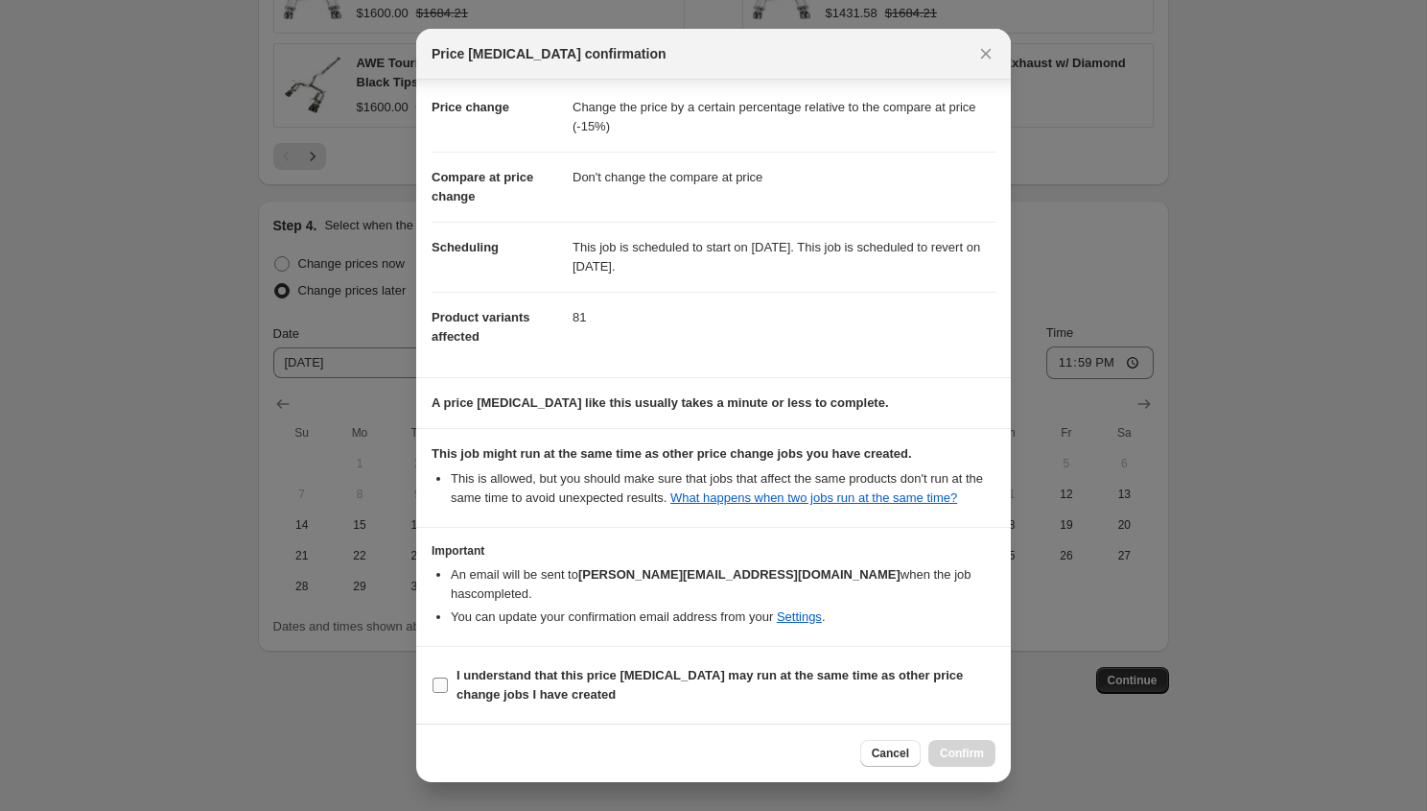
click at [512, 696] on b "I understand that this price change job may run at the same time as other price…" at bounding box center [710, 685] width 506 height 34
click at [448, 693] on input "I understand that this price change job may run at the same time as other price…" at bounding box center [440, 684] width 15 height 15
checkbox input "true"
click at [966, 753] on span "Confirm" at bounding box center [962, 752] width 44 height 15
